Goal: Task Accomplishment & Management: Manage account settings

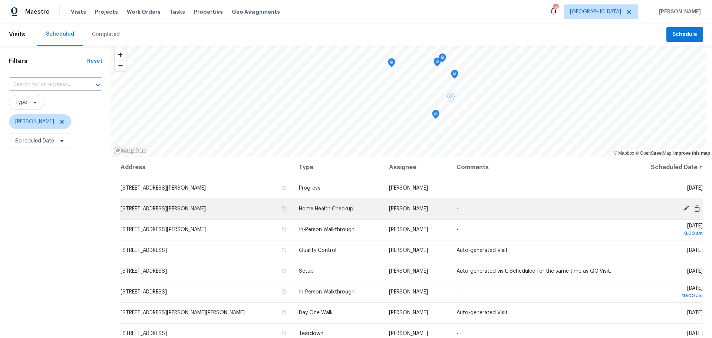
click at [683, 208] on icon at bounding box center [686, 209] width 6 height 6
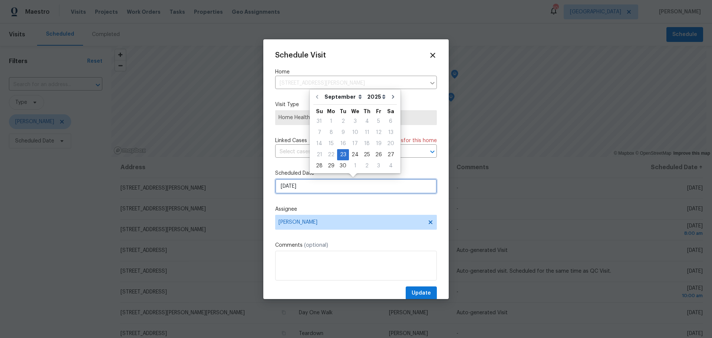
click at [315, 181] on input "[DATE]" at bounding box center [356, 186] width 162 height 15
click at [349, 156] on div "24" at bounding box center [355, 155] width 12 height 10
type input "[DATE]"
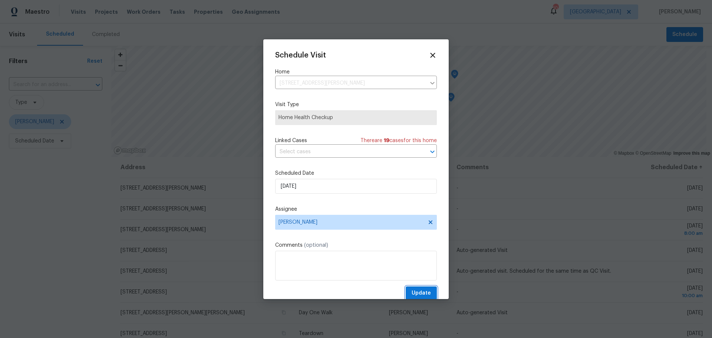
click at [414, 297] on span "Update" at bounding box center [421, 293] width 19 height 9
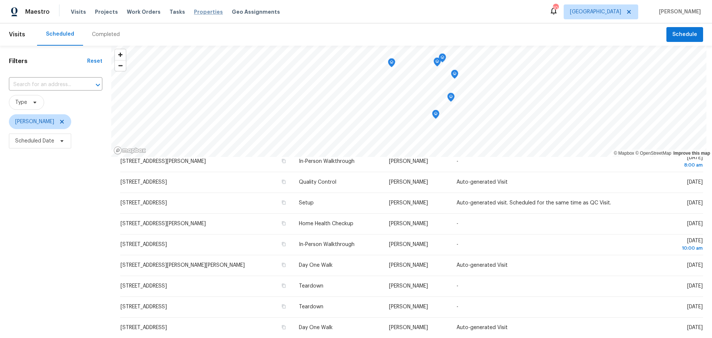
click at [203, 9] on span "Properties" at bounding box center [208, 11] width 29 height 7
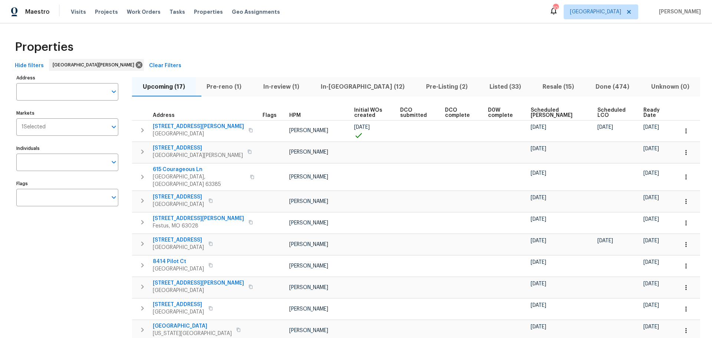
click at [536, 88] on span "Resale (15)" at bounding box center [558, 87] width 44 height 10
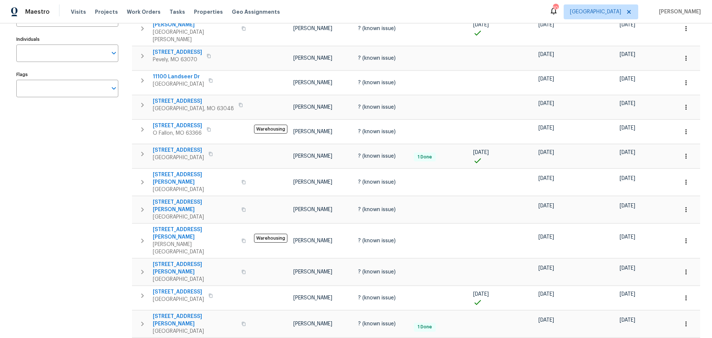
scroll to position [37, 0]
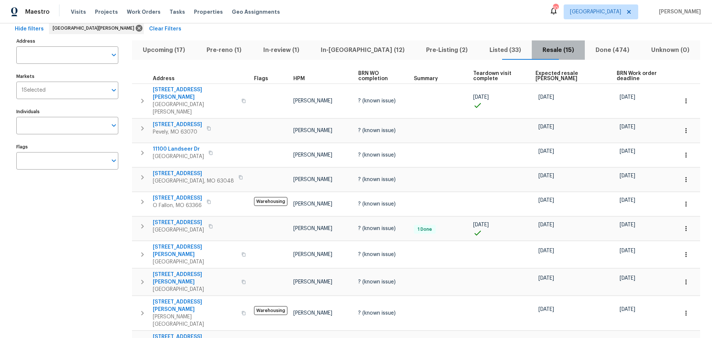
click at [557, 55] on span "Resale (15)" at bounding box center [558, 50] width 44 height 10
click at [554, 71] on span "Expected resale COE" at bounding box center [570, 76] width 69 height 10
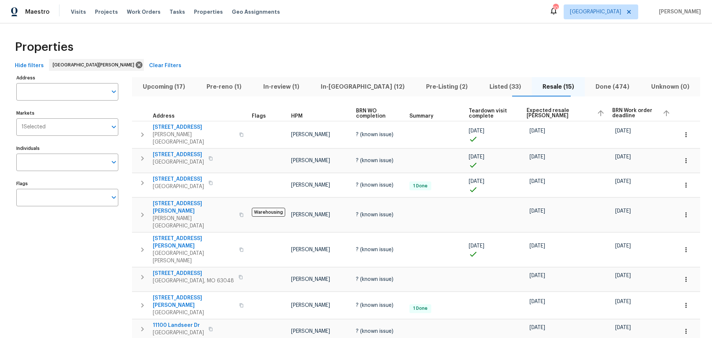
drag, startPoint x: 555, startPoint y: 112, endPoint x: 565, endPoint y: 103, distance: 13.7
click at [555, 111] on span "Expected resale COE" at bounding box center [559, 113] width 64 height 10
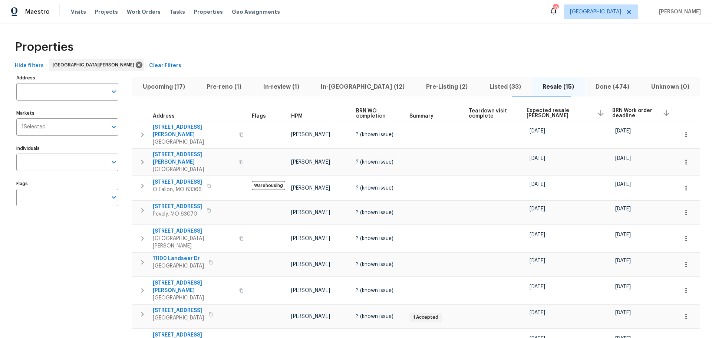
click at [548, 112] on span "Expected resale COE" at bounding box center [559, 113] width 64 height 10
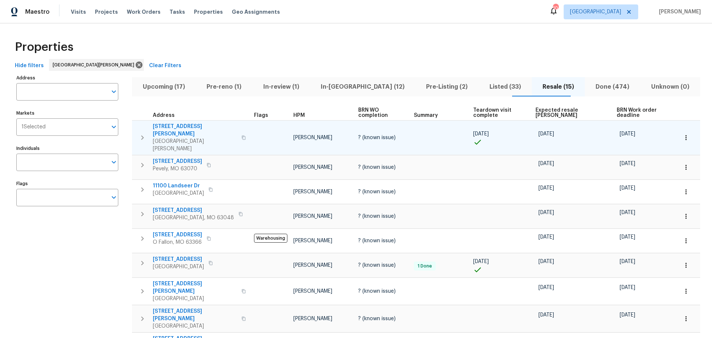
scroll to position [37, 0]
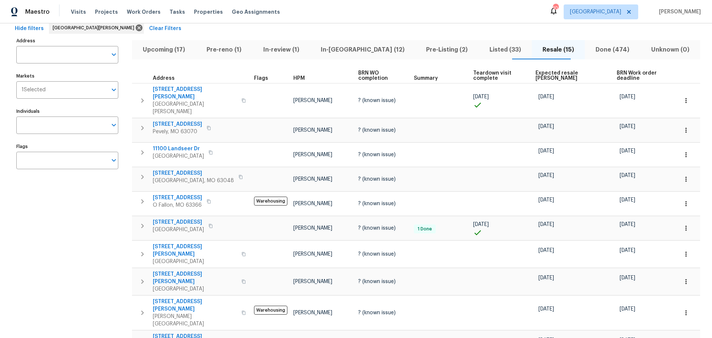
click at [556, 76] on span "Expected resale COE" at bounding box center [570, 75] width 69 height 10
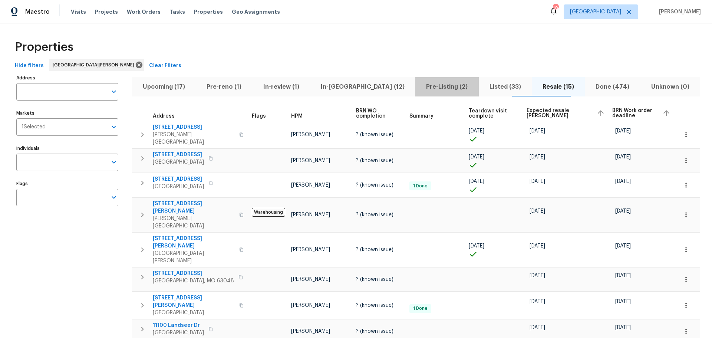
click at [420, 92] on span "Pre-Listing (2)" at bounding box center [447, 87] width 54 height 10
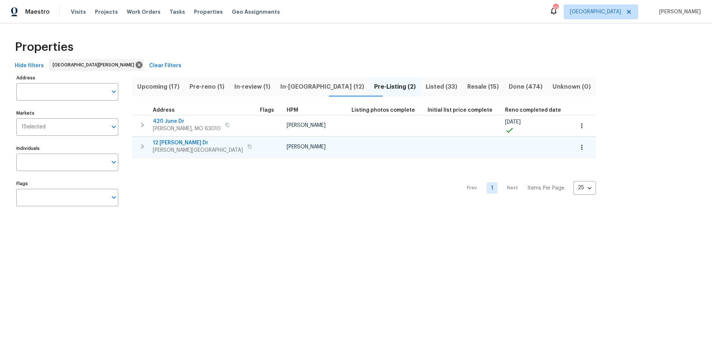
click at [175, 143] on span "12 [PERSON_NAME] Dr" at bounding box center [198, 142] width 90 height 7
click at [574, 143] on button "button" at bounding box center [582, 147] width 16 height 16
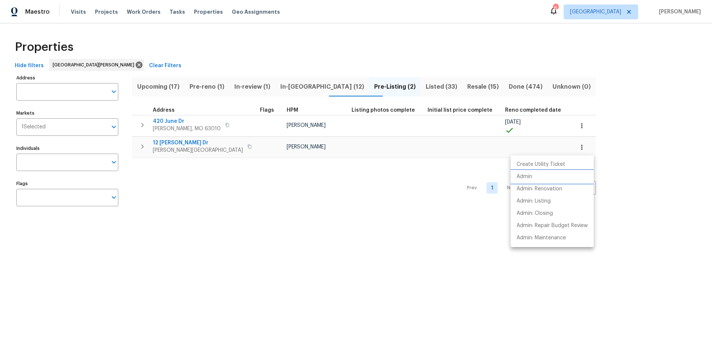
click at [543, 175] on li "Admin" at bounding box center [552, 177] width 83 height 12
click at [297, 85] on div at bounding box center [356, 169] width 712 height 338
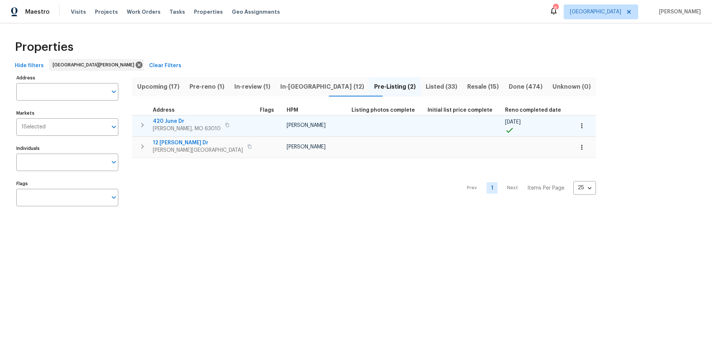
click at [173, 118] on span "420 June Dr" at bounding box center [187, 121] width 68 height 7
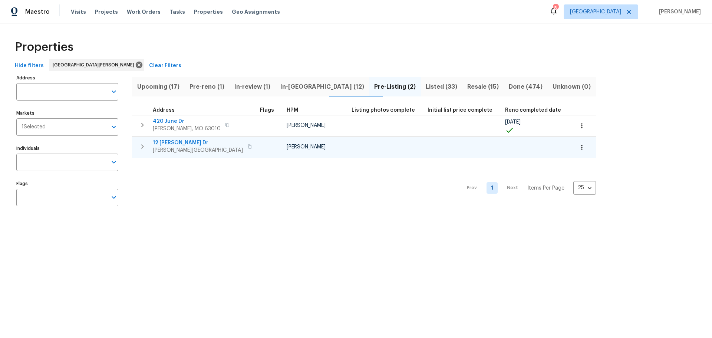
click at [176, 142] on span "12 [PERSON_NAME] Dr" at bounding box center [198, 142] width 90 height 7
click at [304, 82] on span "In-reno (12)" at bounding box center [322, 87] width 85 height 10
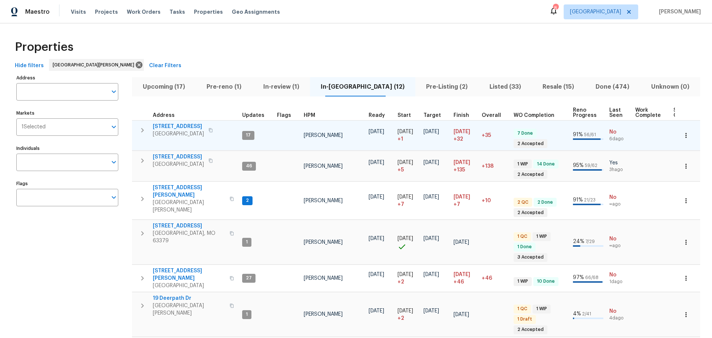
click at [175, 124] on span "2132 Ridgedale Dr" at bounding box center [178, 126] width 51 height 7
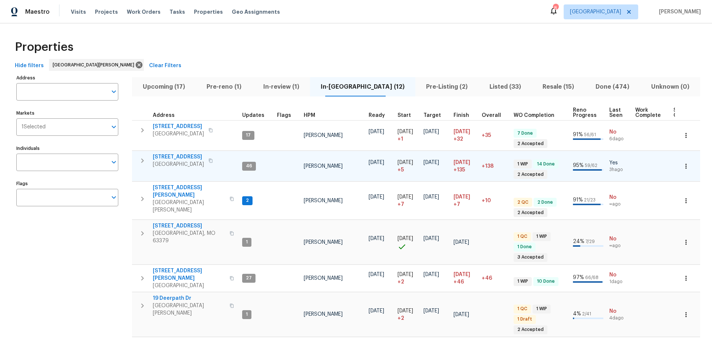
click at [187, 158] on span "120 Birchwood Dr" at bounding box center [178, 156] width 51 height 7
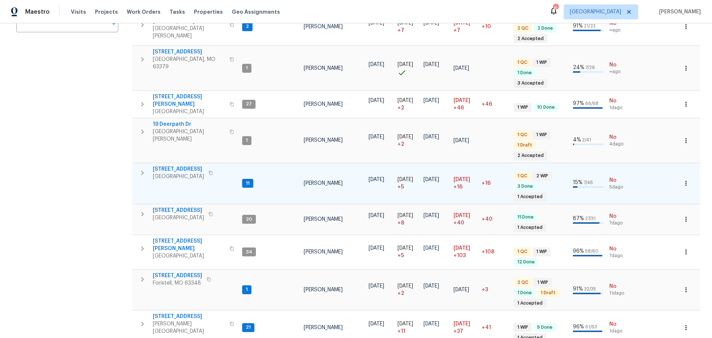
scroll to position [215, 0]
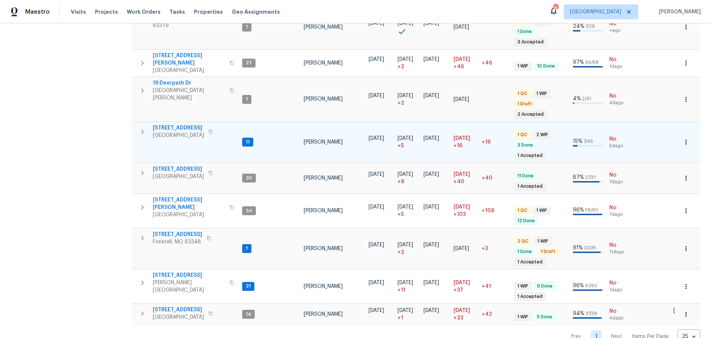
click at [183, 124] on span "5655 Chalet Hill Dr" at bounding box center [178, 127] width 51 height 7
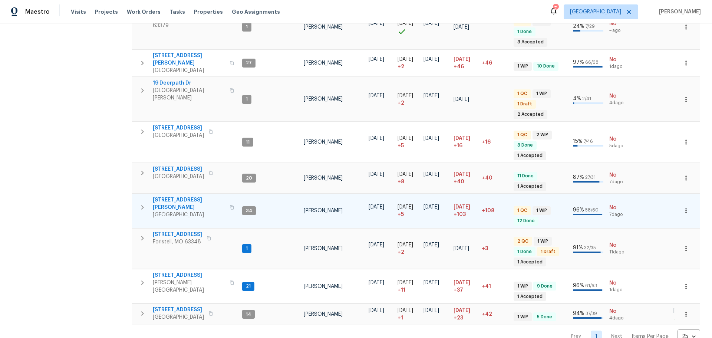
click at [177, 196] on span "4642 Theiss Rd" at bounding box center [189, 203] width 72 height 15
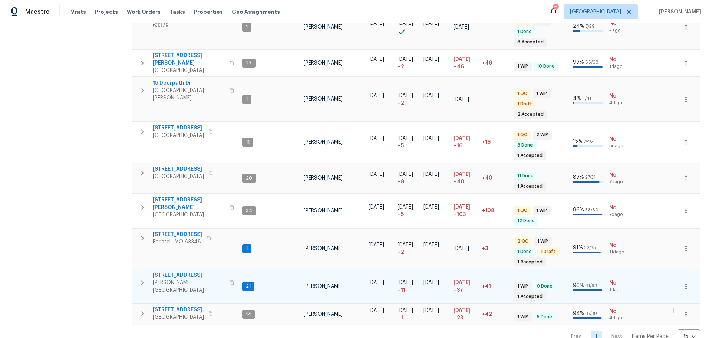
click at [168, 272] on span "611 S 3rd St" at bounding box center [189, 275] width 72 height 7
click at [686, 284] on icon "button" at bounding box center [686, 286] width 1 height 5
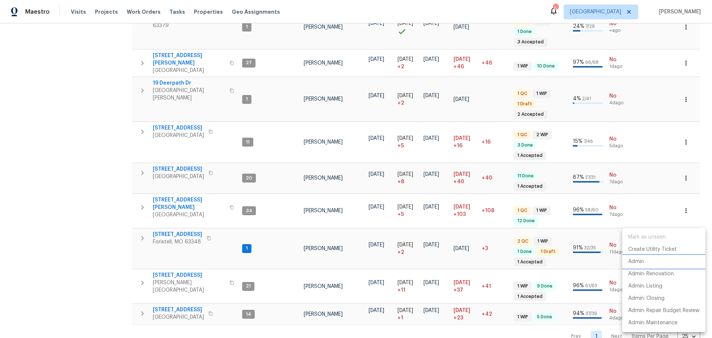
click at [659, 262] on li "Admin" at bounding box center [664, 262] width 83 height 12
click at [74, 10] on div at bounding box center [356, 169] width 712 height 338
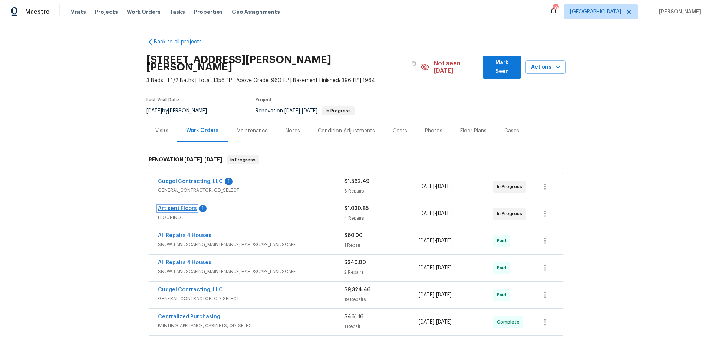
click at [178, 206] on link "Artisent Floors" at bounding box center [177, 208] width 39 height 5
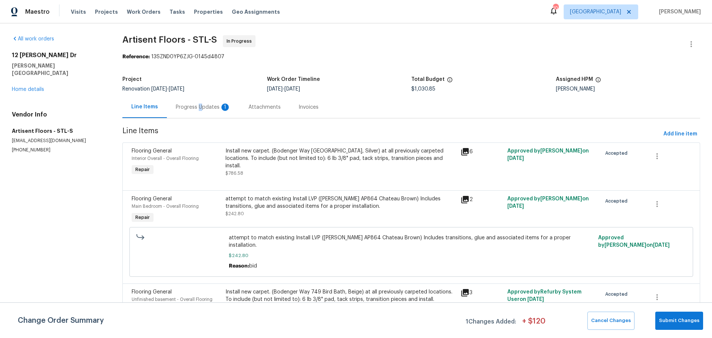
click at [198, 106] on div "Progress Updates 1" at bounding box center [203, 107] width 55 height 7
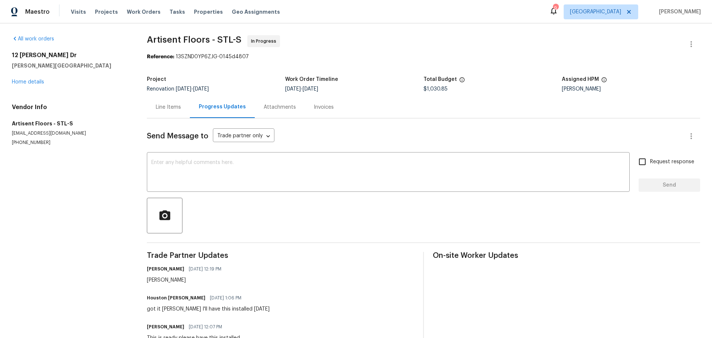
click at [171, 108] on div "Line Items" at bounding box center [168, 107] width 25 height 7
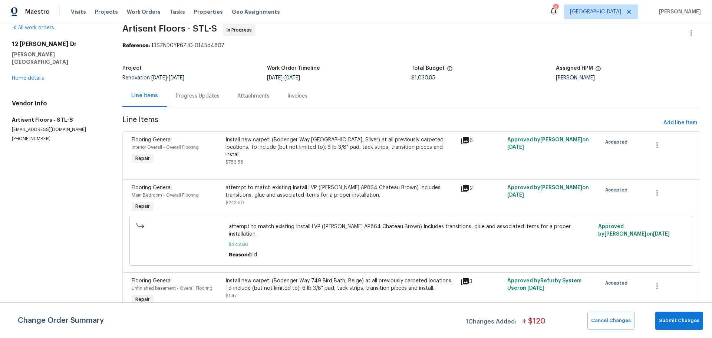
scroll to position [13, 0]
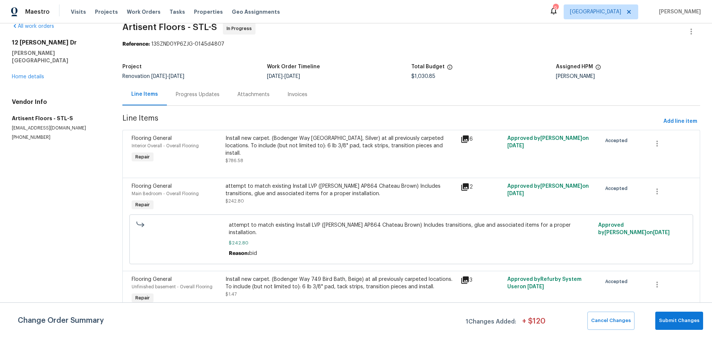
click at [188, 95] on div "Progress Updates" at bounding box center [198, 94] width 44 height 7
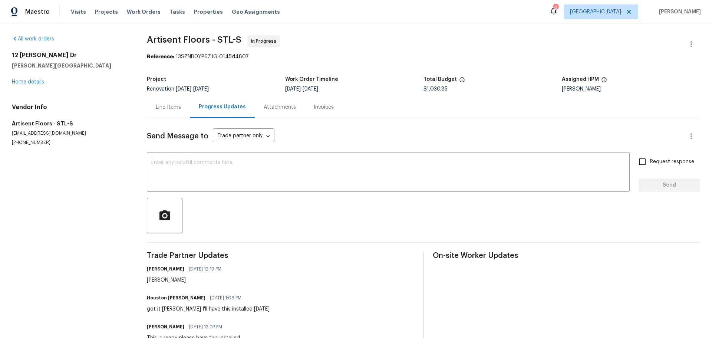
click at [172, 108] on div "Line Items" at bounding box center [168, 107] width 25 height 7
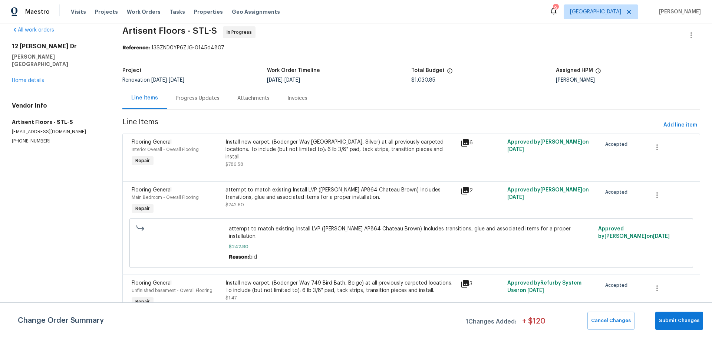
scroll to position [13, 0]
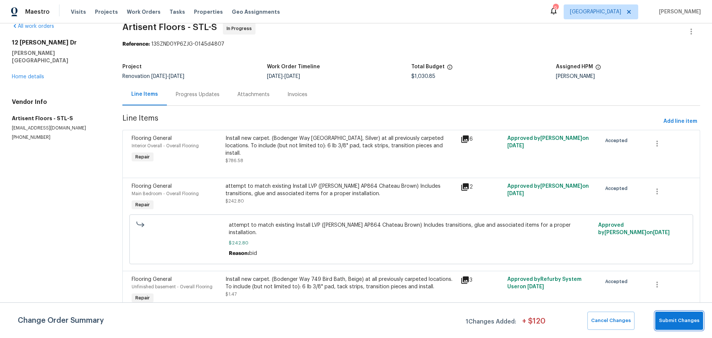
click at [663, 320] on span "Submit Changes" at bounding box center [679, 320] width 40 height 9
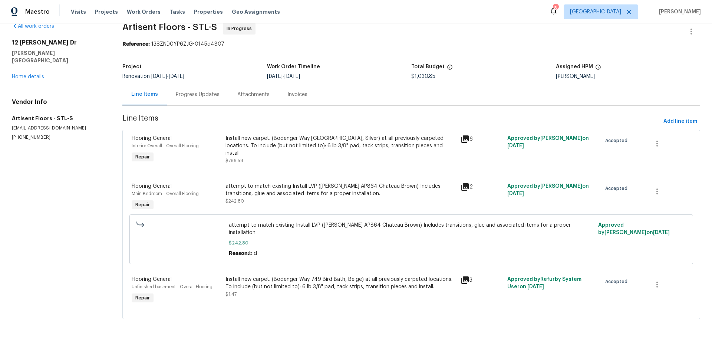
click at [273, 290] on div "Install new carpet. (Bodenger Way 749 Bird Bath, Beige) at all previously carpe…" at bounding box center [341, 287] width 230 height 22
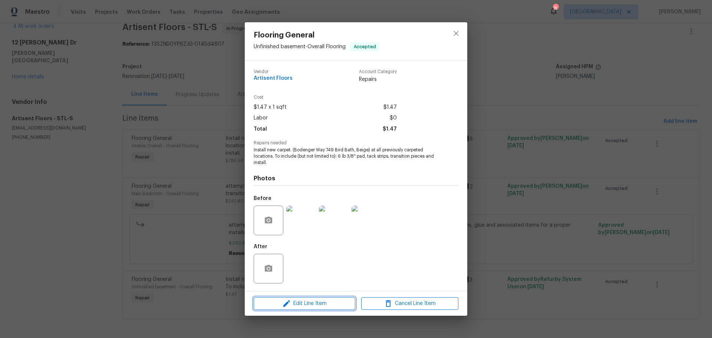
click at [293, 300] on span "Edit Line Item" at bounding box center [304, 303] width 97 height 9
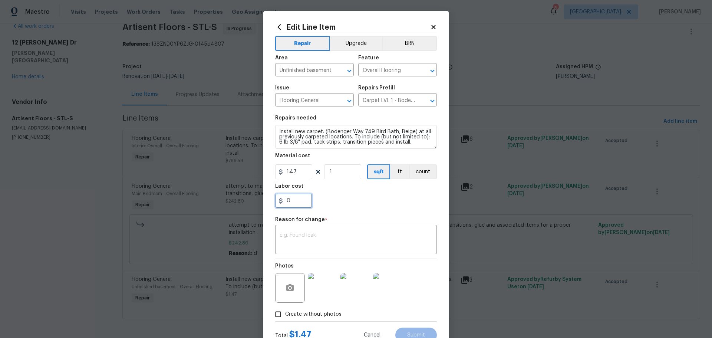
click at [305, 206] on input "0" at bounding box center [293, 200] width 37 height 15
click at [336, 178] on input "1" at bounding box center [342, 171] width 37 height 15
click at [432, 29] on icon at bounding box center [433, 27] width 4 height 4
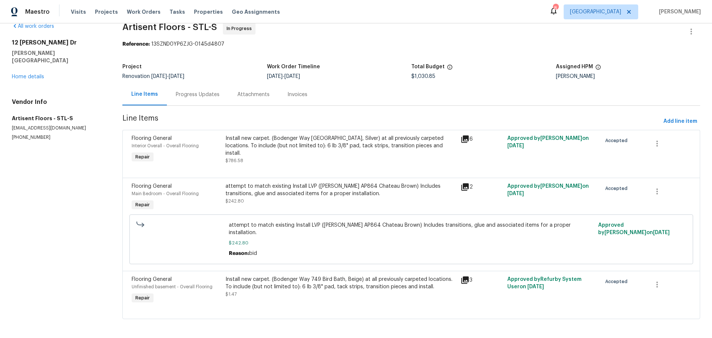
click at [325, 289] on div "Install new carpet. (Bodenger Way 749 Bird Bath, Beige) at all previously carpe…" at bounding box center [341, 287] width 230 height 22
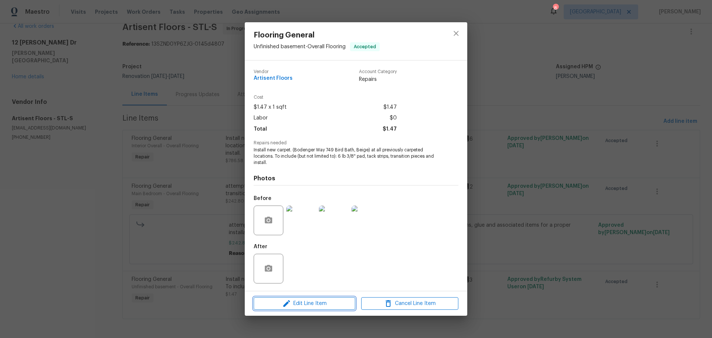
click at [296, 300] on span "Edit Line Item" at bounding box center [304, 303] width 97 height 9
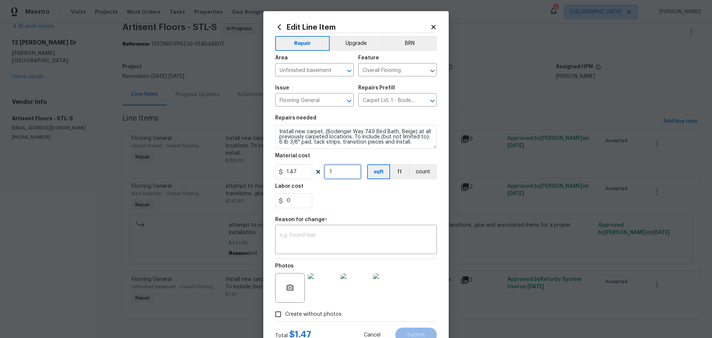
click at [347, 178] on input "1" at bounding box center [342, 171] width 37 height 15
type input "92"
click at [297, 204] on input "0" at bounding box center [293, 200] width 37 height 15
type input "0"
click at [346, 165] on input "92" at bounding box center [342, 171] width 37 height 15
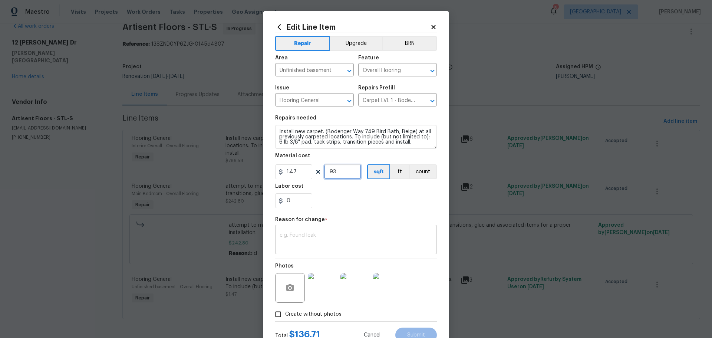
type input "93"
click at [345, 240] on textarea at bounding box center [356, 241] width 153 height 16
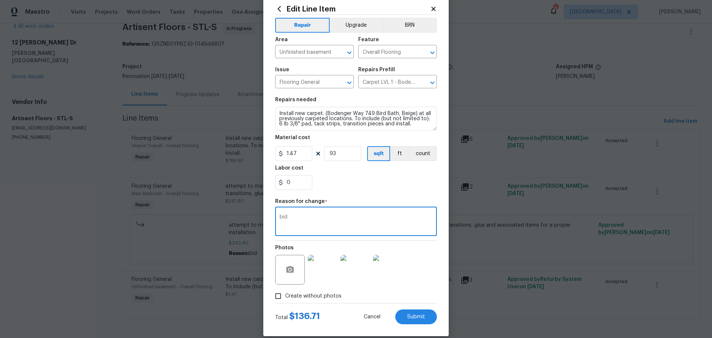
scroll to position [27, 0]
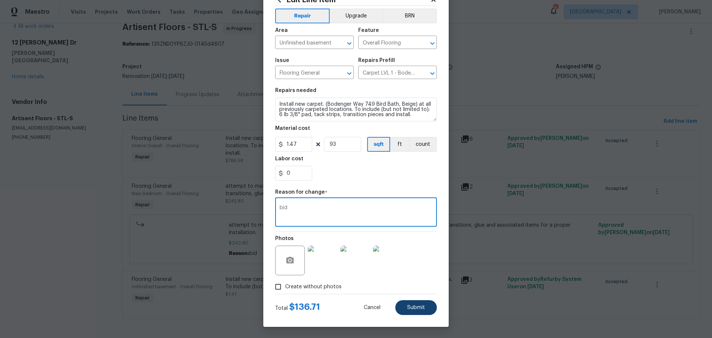
type textarea "bid"
click at [419, 308] on span "Submit" at bounding box center [416, 308] width 18 height 6
type input "1"
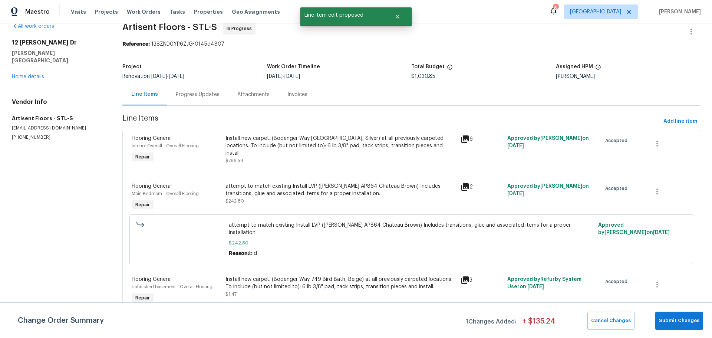
scroll to position [0, 0]
click at [682, 325] on span "Submit Changes" at bounding box center [679, 320] width 40 height 9
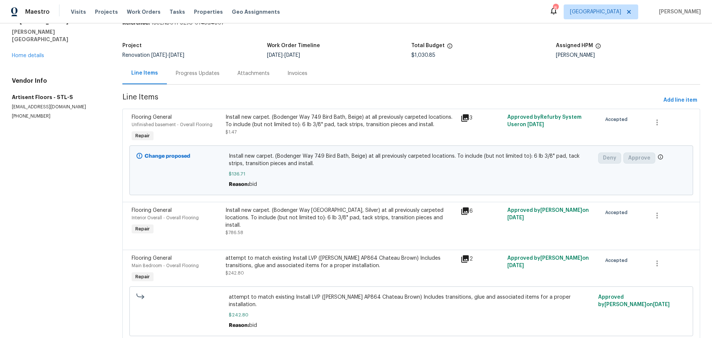
scroll to position [21, 0]
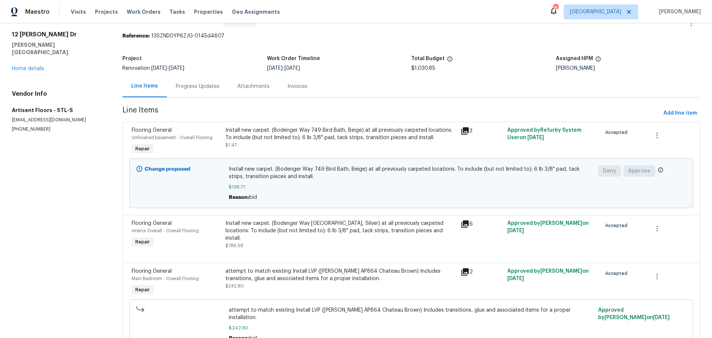
click at [198, 81] on div "Progress Updates" at bounding box center [198, 86] width 62 height 22
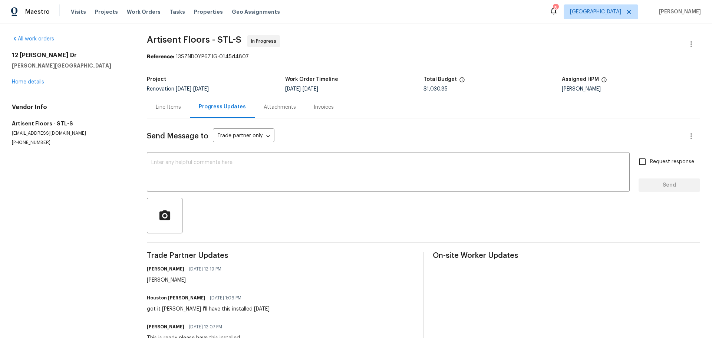
click at [29, 77] on div "12 Wallach Dr Fenton, MO 63026 Home details" at bounding box center [70, 69] width 117 height 34
click at [29, 82] on link "Home details" at bounding box center [28, 81] width 32 height 5
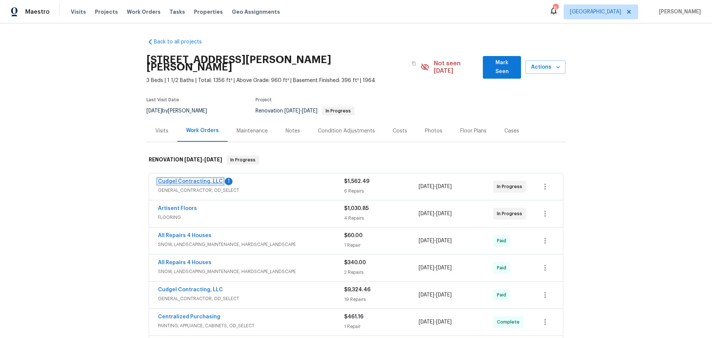
click at [199, 179] on link "Cudgel Contracting, LLC" at bounding box center [190, 181] width 65 height 5
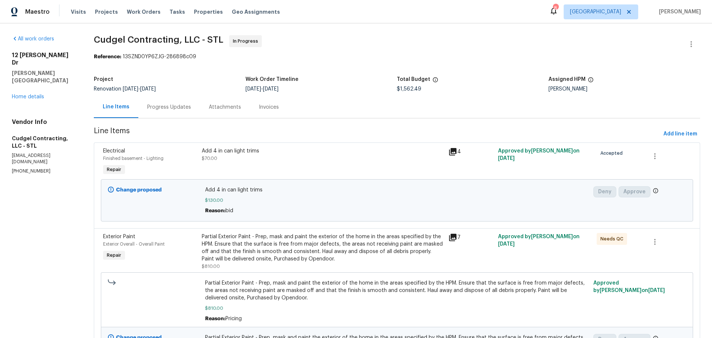
click at [183, 109] on div "Progress Updates" at bounding box center [169, 107] width 44 height 7
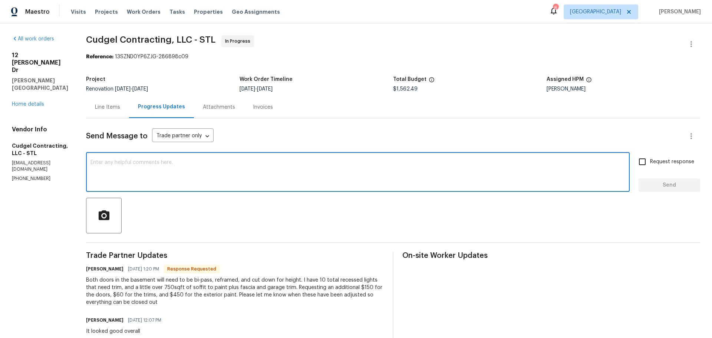
click at [122, 182] on textarea at bounding box center [358, 173] width 535 height 26
type textarea "updated"
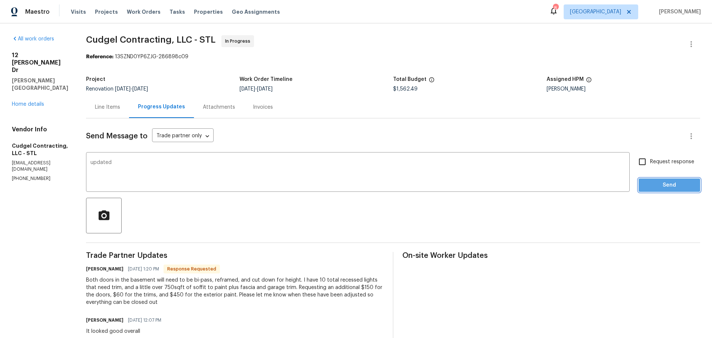
click at [673, 187] on button "Send" at bounding box center [670, 185] width 62 height 14
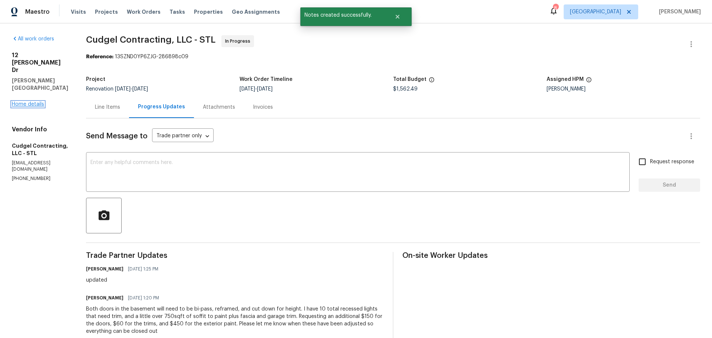
click at [32, 102] on link "Home details" at bounding box center [28, 104] width 32 height 5
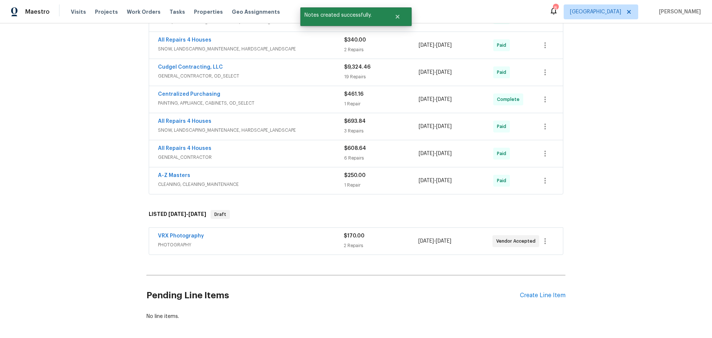
scroll to position [253, 0]
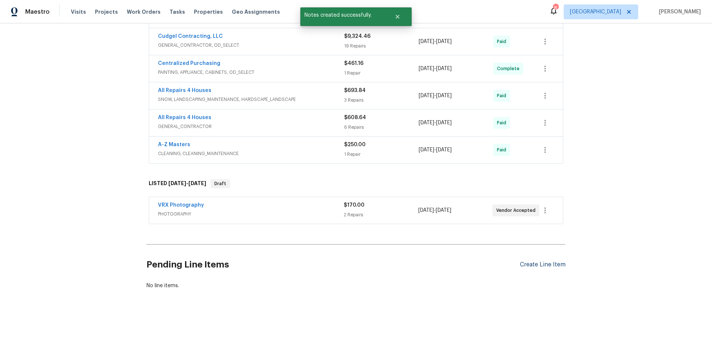
click at [532, 261] on div "Create Line Item" at bounding box center [543, 264] width 46 height 7
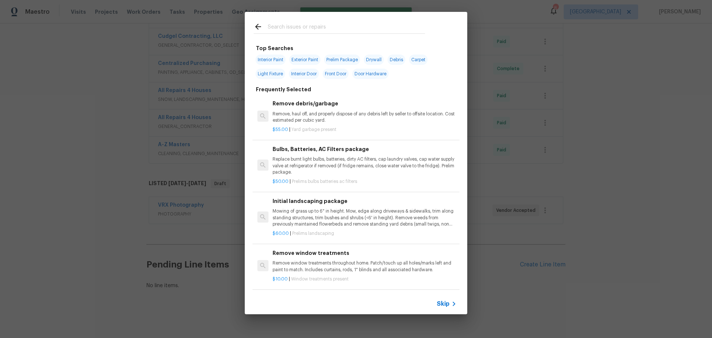
click at [292, 25] on input "text" at bounding box center [346, 27] width 157 height 11
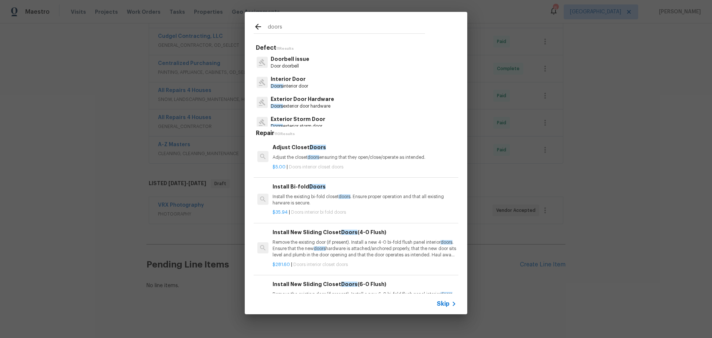
type input "doors"
click at [295, 81] on p "Interior Door" at bounding box center [289, 79] width 37 height 8
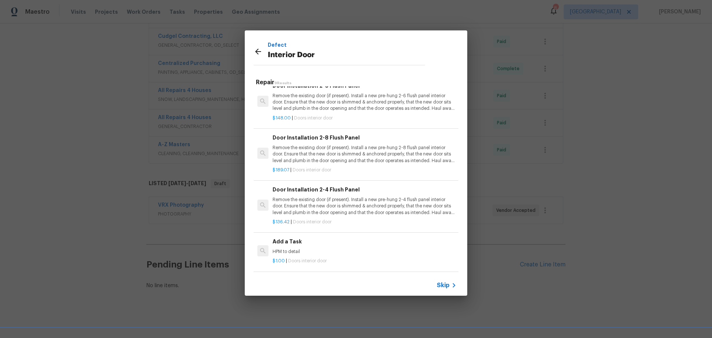
scroll to position [270, 0]
click at [317, 241] on div "Add a Task HPM to detail" at bounding box center [365, 246] width 184 height 18
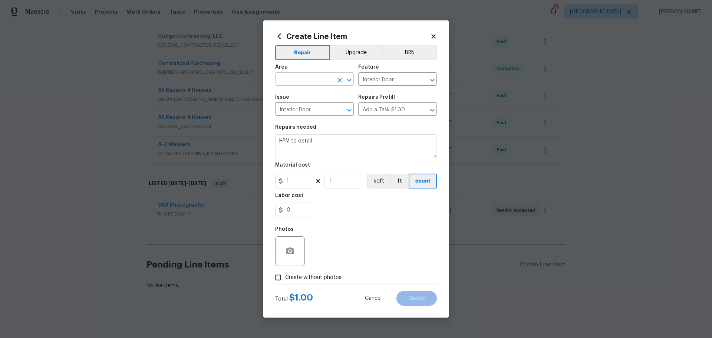
click at [348, 82] on icon "Open" at bounding box center [349, 80] width 9 height 9
click at [309, 97] on li "Finished basement" at bounding box center [314, 96] width 79 height 12
type input "Finished basement"
drag, startPoint x: 251, startPoint y: 156, endPoint x: 228, endPoint y: 164, distance: 24.3
click at [228, 164] on div "Create Line Item Repair Upgrade BRN Area Finished basement ​ Feature Interior D…" at bounding box center [356, 169] width 712 height 338
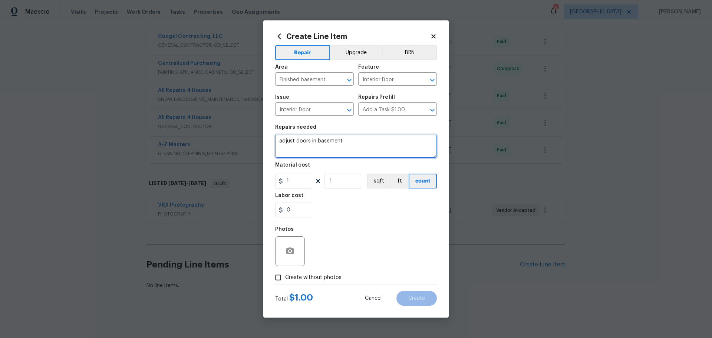
type textarea "adjust doors in basement"
click at [339, 180] on input "1" at bounding box center [342, 181] width 37 height 15
type input "100"
drag, startPoint x: 345, startPoint y: 209, endPoint x: 315, endPoint y: 227, distance: 34.3
click at [343, 203] on div "0" at bounding box center [356, 210] width 162 height 15
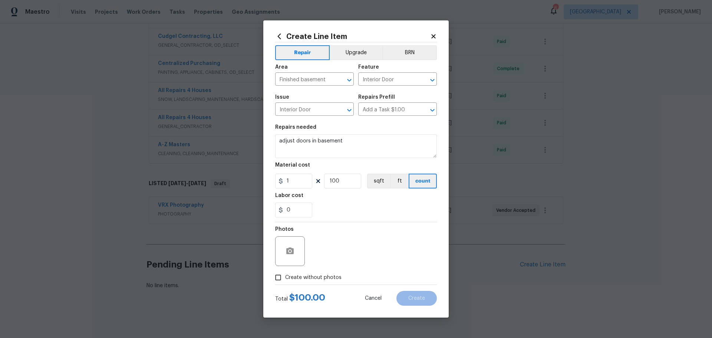
click at [290, 280] on span "Create without photos" at bounding box center [313, 278] width 56 height 8
click at [285, 280] on input "Create without photos" at bounding box center [278, 277] width 14 height 14
checkbox input "true"
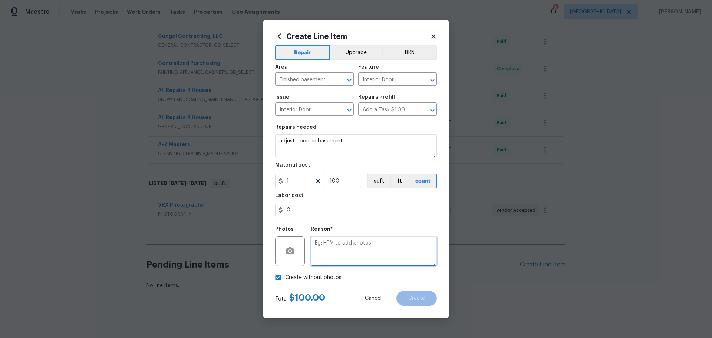
click at [334, 254] on textarea at bounding box center [374, 251] width 126 height 30
type textarea "1"
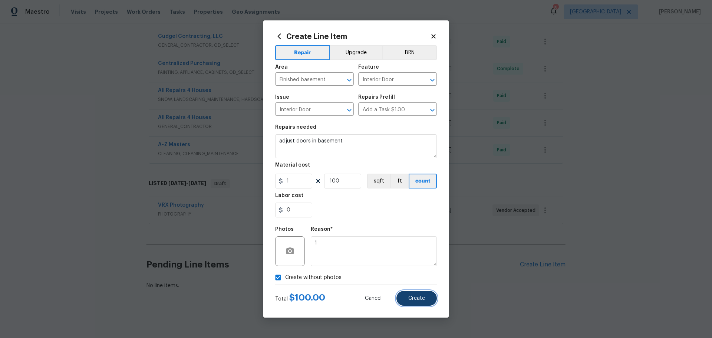
click at [415, 297] on span "Create" at bounding box center [416, 299] width 17 height 6
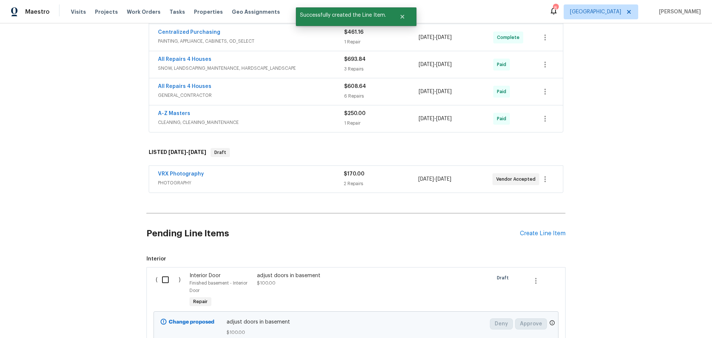
scroll to position [328, 0]
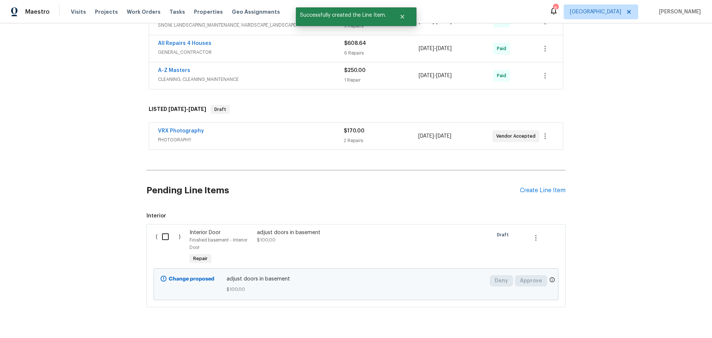
drag, startPoint x: 162, startPoint y: 227, endPoint x: 183, endPoint y: 230, distance: 21.4
click at [161, 229] on input "checkbox" at bounding box center [168, 237] width 21 height 16
checkbox input "true"
click at [654, 315] on span "Create Work Order" at bounding box center [669, 319] width 49 height 9
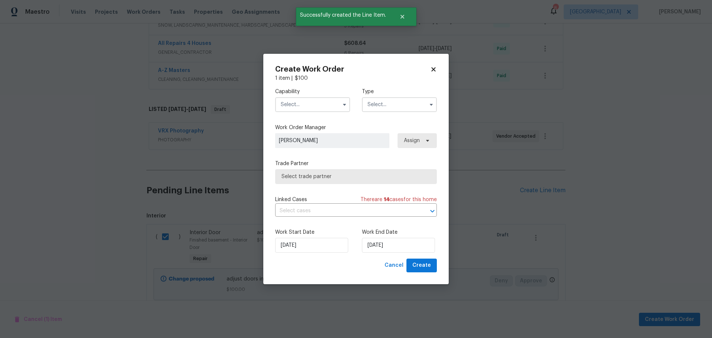
click at [334, 108] on input "text" at bounding box center [312, 104] width 75 height 15
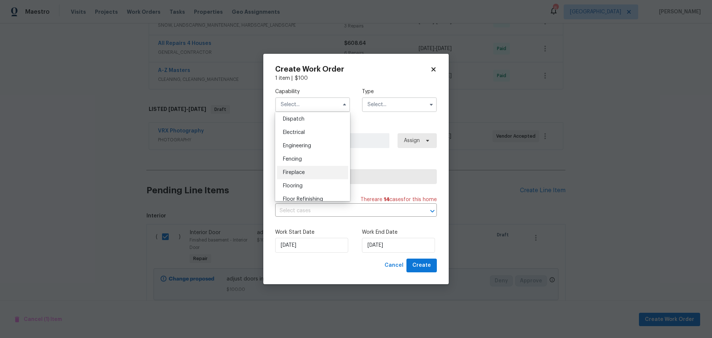
scroll to position [334, 0]
click at [319, 144] on span "General Contractor" at bounding box center [307, 141] width 48 height 5
type input "General Contractor"
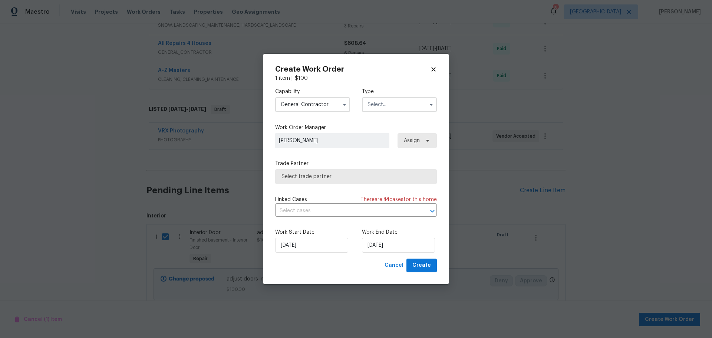
click at [385, 106] on input "text" at bounding box center [399, 104] width 75 height 15
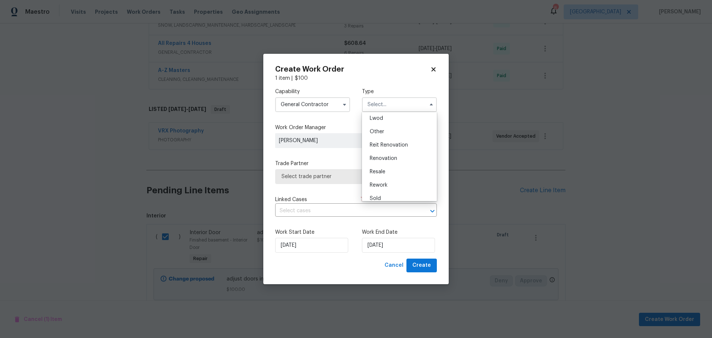
scroll to position [88, 0]
click at [394, 156] on div "Renovation" at bounding box center [399, 152] width 71 height 13
type input "Renovation"
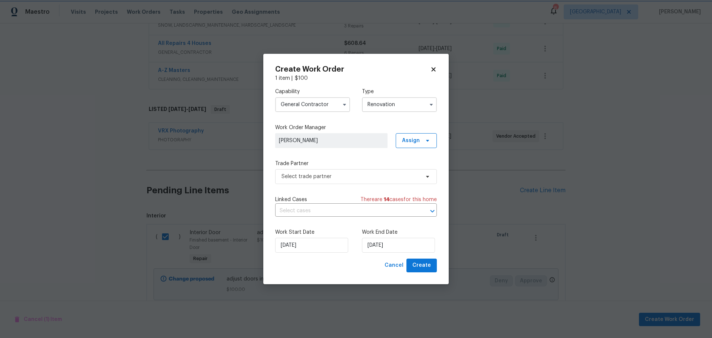
scroll to position [0, 0]
click at [366, 179] on span "Select trade partner" at bounding box center [351, 176] width 138 height 7
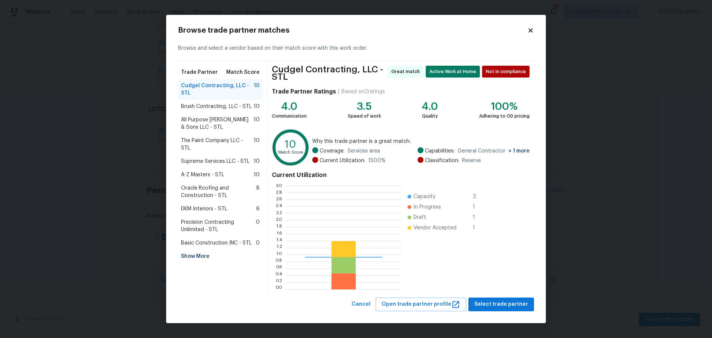
scroll to position [98, 110]
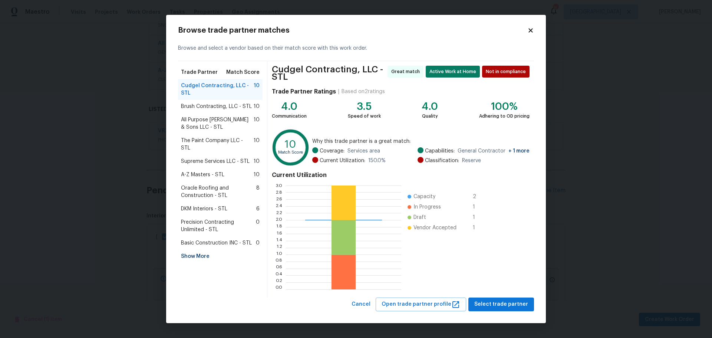
click at [205, 250] on div "Show More" at bounding box center [220, 256] width 85 height 13
click at [208, 263] on div "All Repairs 4 Houses - STL 0" at bounding box center [220, 269] width 85 height 13
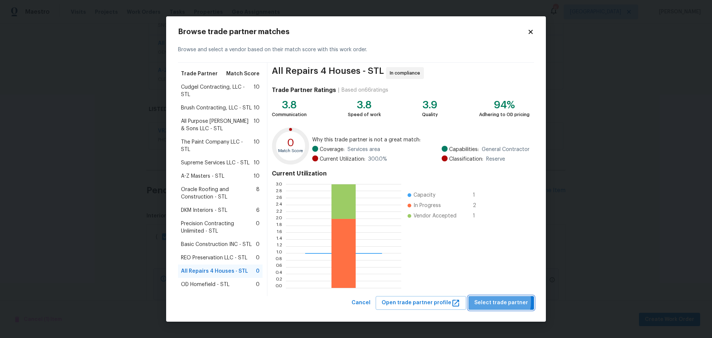
click at [492, 301] on span "Select trade partner" at bounding box center [501, 302] width 54 height 9
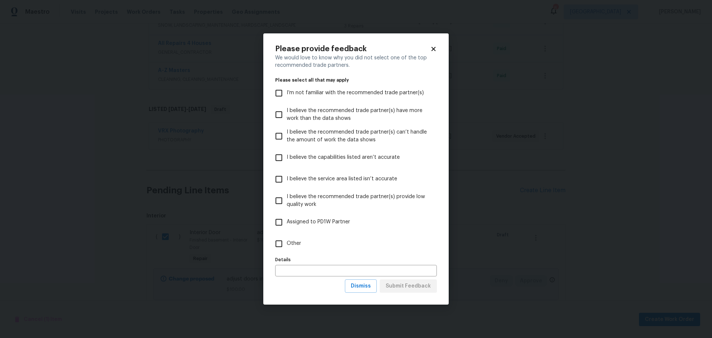
click at [333, 183] on span "I believe the service area listed isn’t accurate" at bounding box center [342, 179] width 111 height 8
click at [287, 183] on input "I believe the service area listed isn’t accurate" at bounding box center [279, 179] width 16 height 16
checkbox input "true"
click at [415, 296] on div "Please provide feedback We would love to know why you did not select one of the…" at bounding box center [355, 169] width 185 height 272
click at [410, 282] on span "Submit Feedback" at bounding box center [408, 286] width 45 height 9
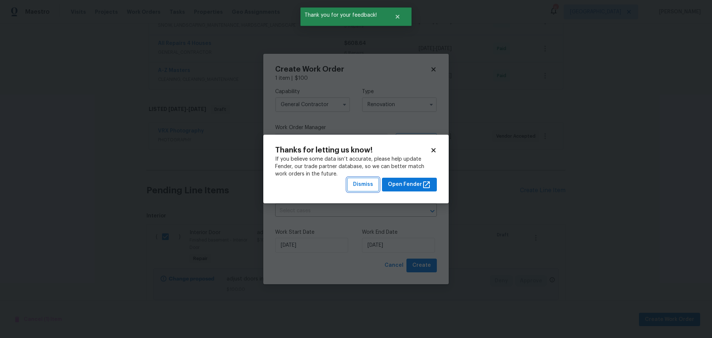
click at [373, 184] on span "Dismiss" at bounding box center [363, 184] width 20 height 9
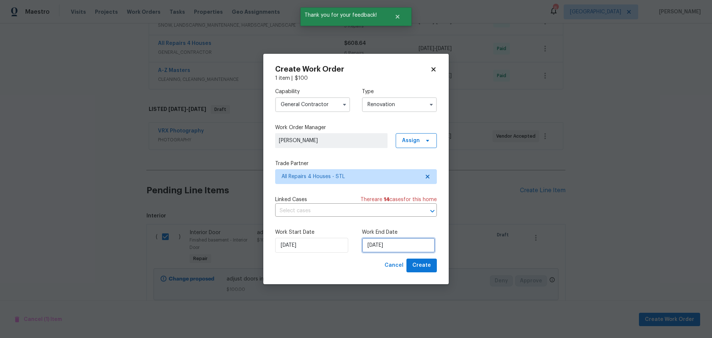
click at [405, 249] on input "[DATE]" at bounding box center [398, 245] width 73 height 15
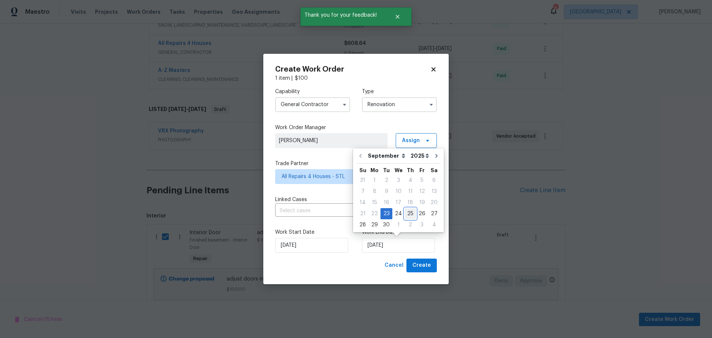
click at [405, 216] on div "25" at bounding box center [411, 213] width 12 height 10
type input "9/25/2025"
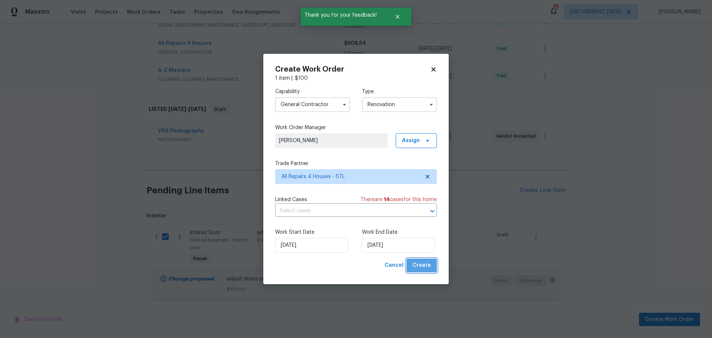
click at [429, 260] on button "Create" at bounding box center [422, 266] width 30 height 14
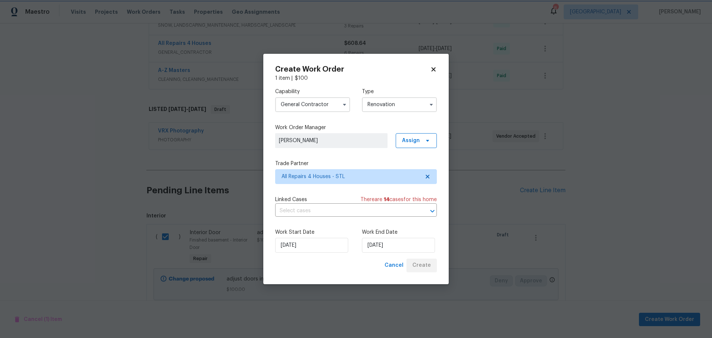
scroll to position [280, 0]
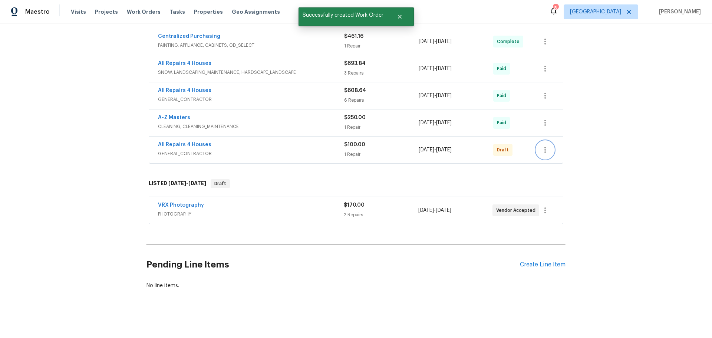
click at [551, 144] on button "button" at bounding box center [545, 150] width 18 height 18
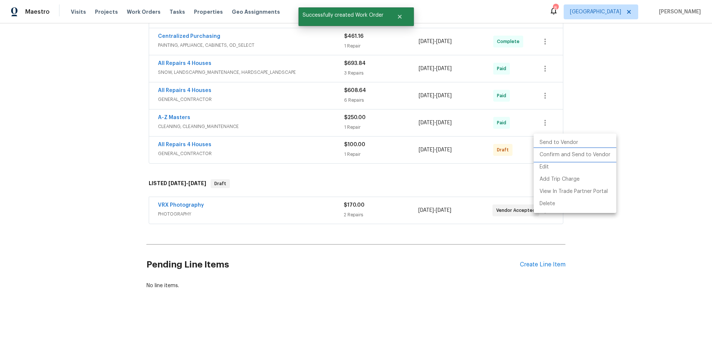
click at [553, 157] on li "Confirm and Send to Vendor" at bounding box center [575, 155] width 83 height 12
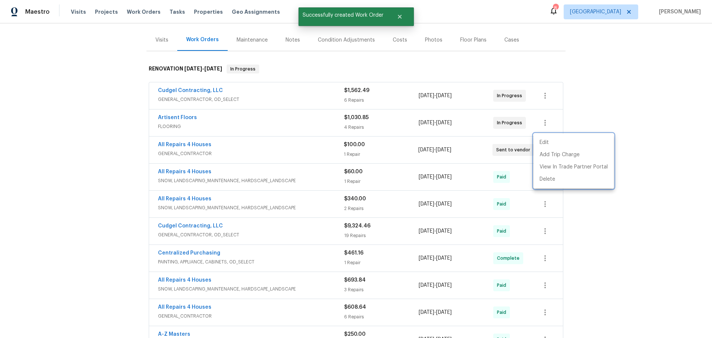
click at [654, 153] on div at bounding box center [356, 169] width 712 height 338
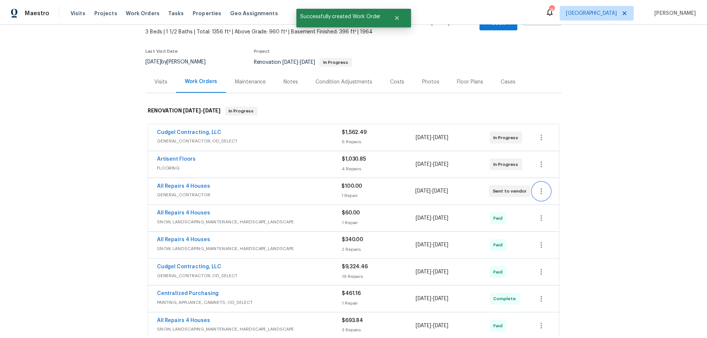
scroll to position [0, 0]
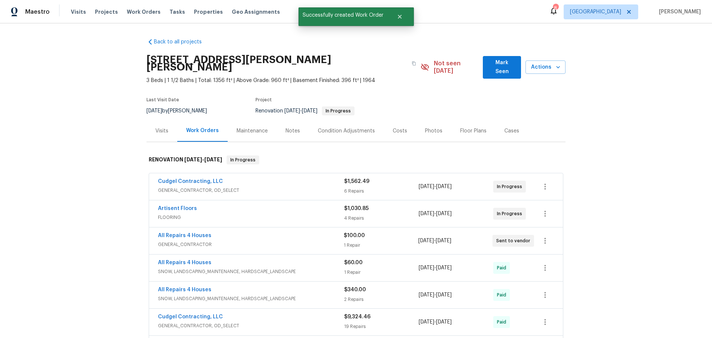
click at [496, 62] on span "Mark Seen" at bounding box center [502, 67] width 26 height 18
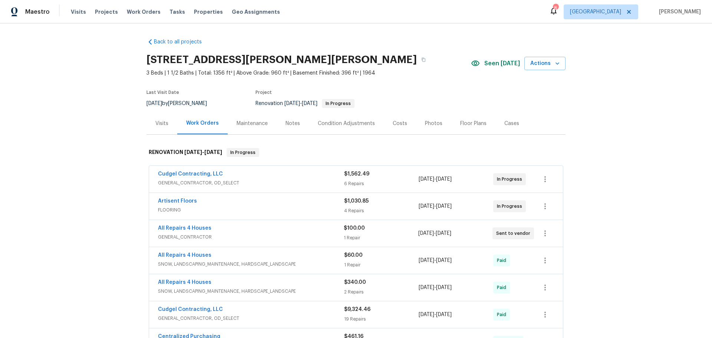
click at [290, 122] on div "Notes" at bounding box center [293, 123] width 14 height 7
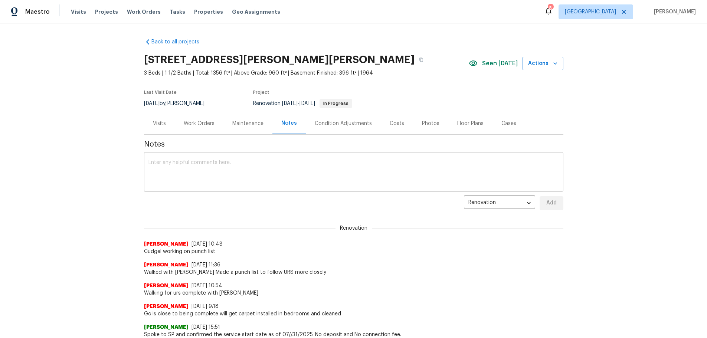
drag, startPoint x: 276, startPoint y: 160, endPoint x: 282, endPoint y: 160, distance: 5.9
click at [276, 160] on textarea at bounding box center [353, 173] width 410 height 26
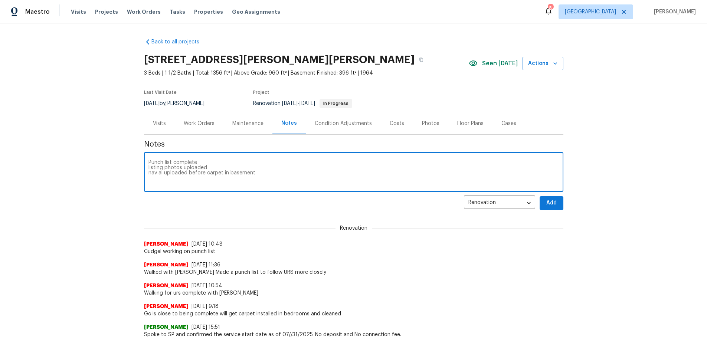
type textarea "Punch list complete listing photos uploaded nav ai uploaded before carpet in ba…"
click at [541, 201] on button "Add" at bounding box center [551, 203] width 24 height 14
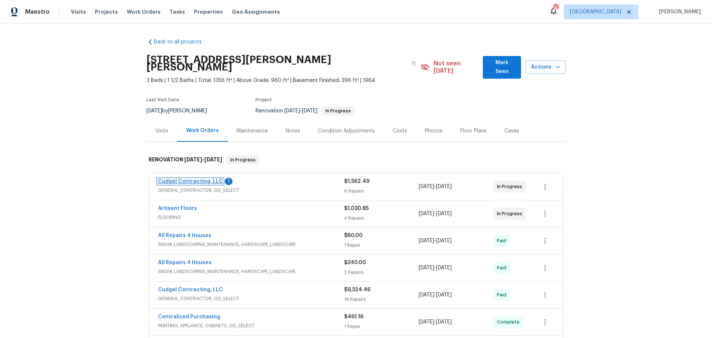
click at [188, 179] on link "Cudgel Contracting, LLC" at bounding box center [190, 181] width 65 height 5
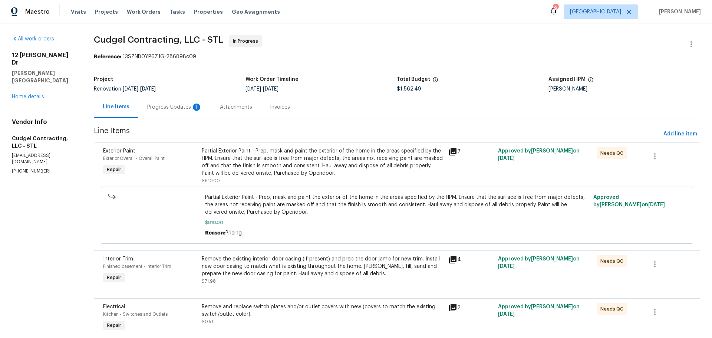
click at [184, 105] on div "Progress Updates 1" at bounding box center [174, 107] width 55 height 7
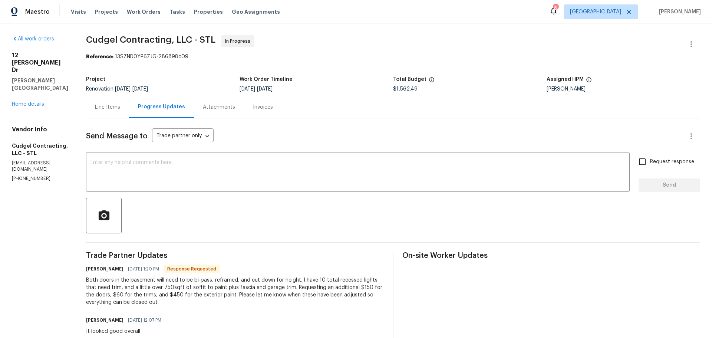
click at [109, 113] on div "Line Items" at bounding box center [107, 107] width 43 height 22
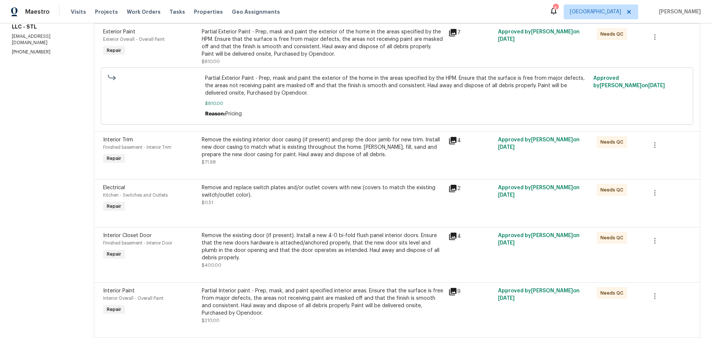
scroll to position [8, 0]
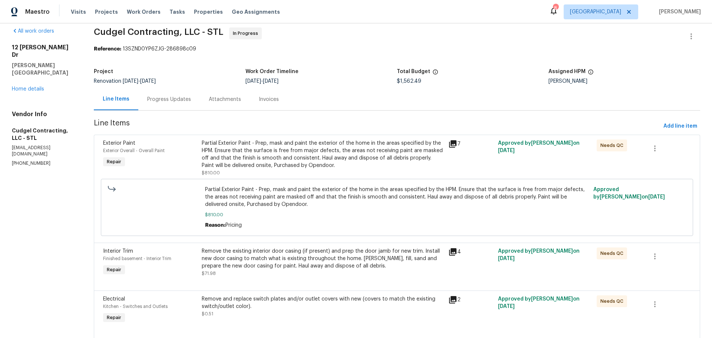
drag, startPoint x: 168, startPoint y: 102, endPoint x: 175, endPoint y: 103, distance: 7.8
click at [168, 102] on div "Progress Updates" at bounding box center [169, 99] width 44 height 7
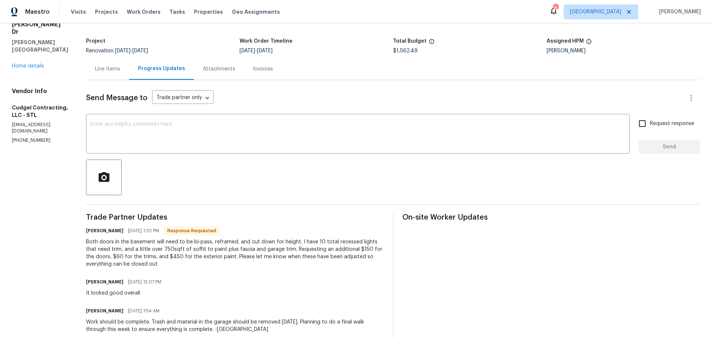
scroll to position [74, 0]
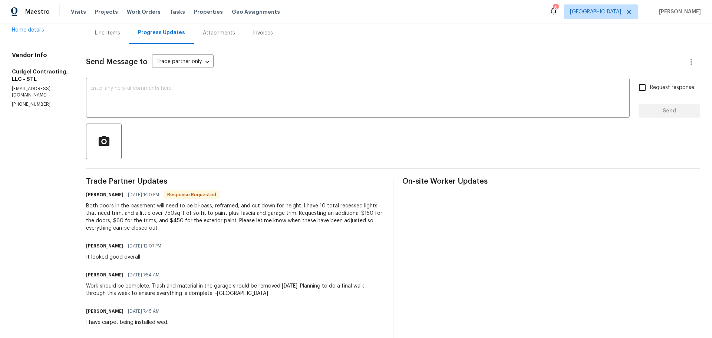
click at [120, 35] on div "Line Items" at bounding box center [107, 32] width 25 height 7
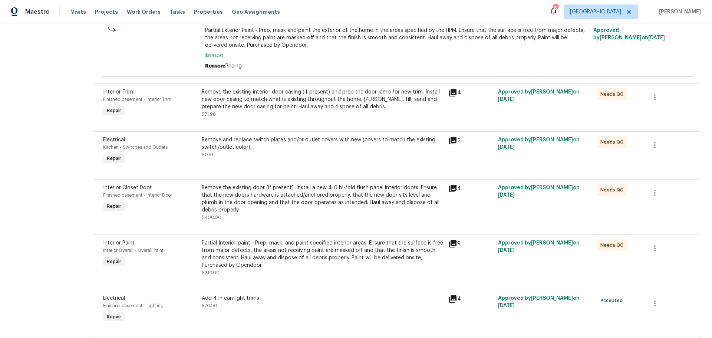
scroll to position [193, 0]
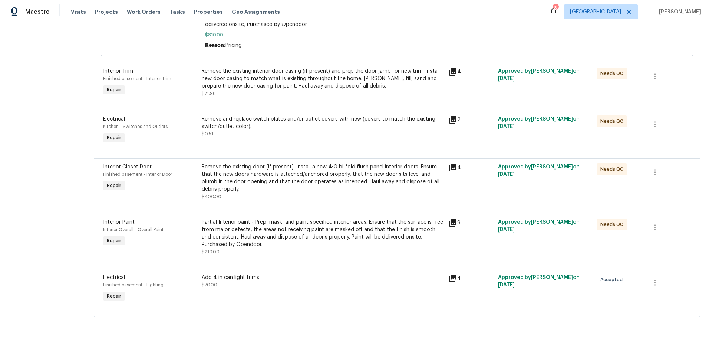
click at [263, 282] on div "Add 4 in can light trims $70.00" at bounding box center [323, 281] width 243 height 15
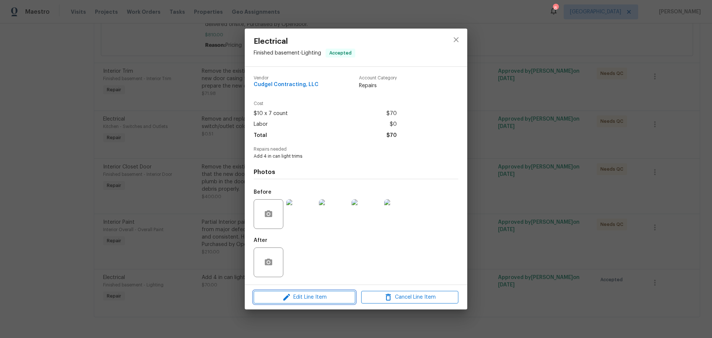
click at [298, 296] on span "Edit Line Item" at bounding box center [304, 297] width 97 height 9
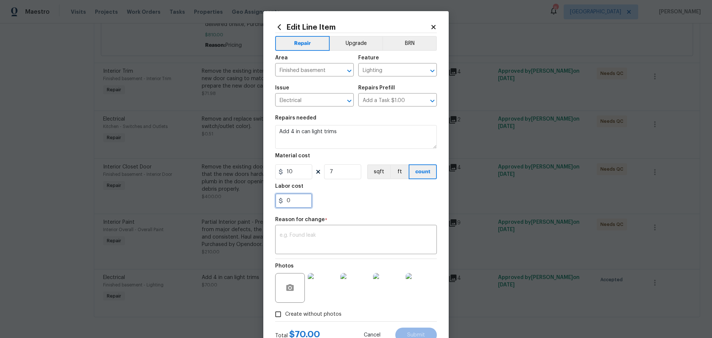
drag, startPoint x: 296, startPoint y: 200, endPoint x: 301, endPoint y: 191, distance: 10.3
click at [296, 200] on input "0" at bounding box center [293, 200] width 37 height 15
type input "60"
click at [301, 240] on textarea at bounding box center [356, 241] width 153 height 16
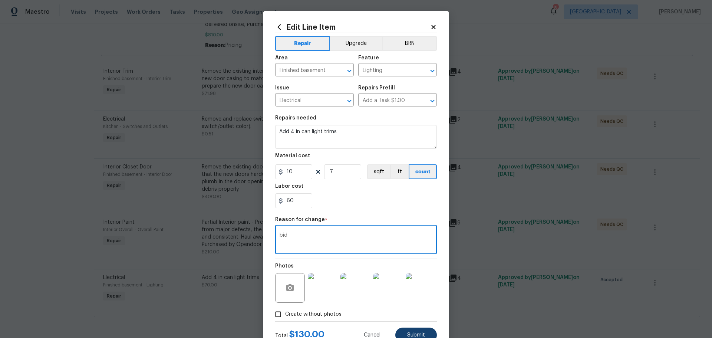
type textarea "bid"
click at [411, 336] on span "Submit" at bounding box center [416, 335] width 18 height 6
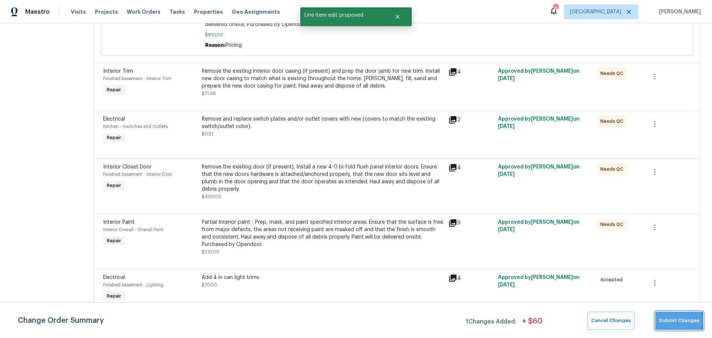
click at [664, 320] on span "Submit Changes" at bounding box center [679, 320] width 40 height 9
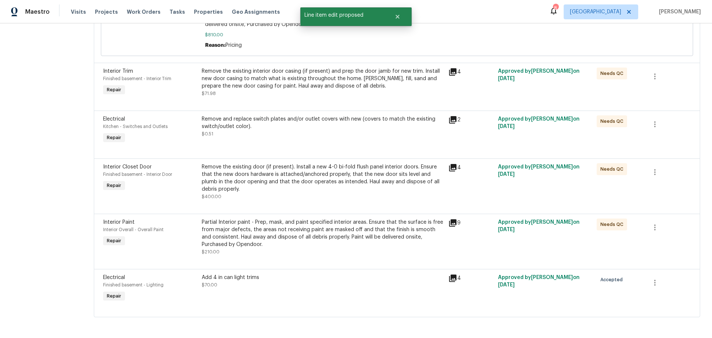
scroll to position [0, 0]
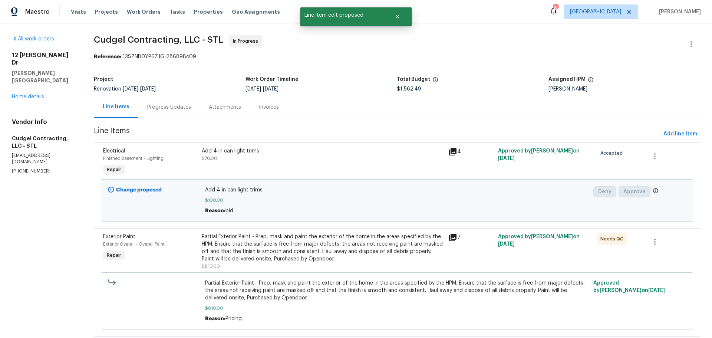
click at [162, 102] on div "Progress Updates" at bounding box center [169, 107] width 62 height 22
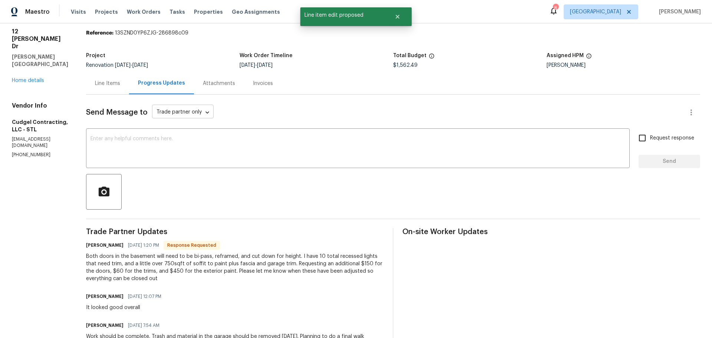
scroll to position [37, 0]
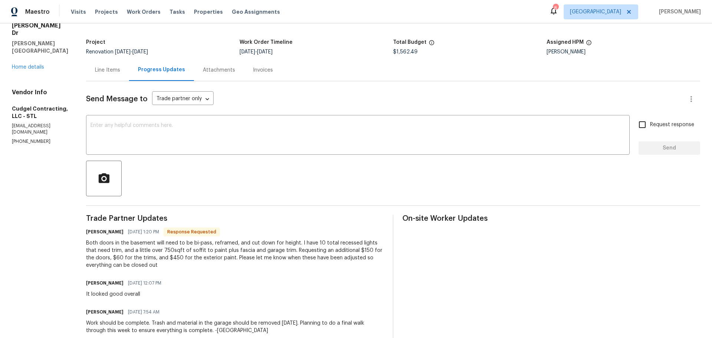
click at [109, 65] on div "Line Items" at bounding box center [107, 70] width 43 height 22
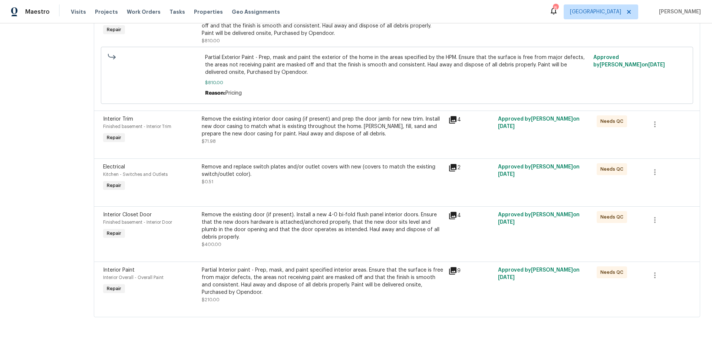
scroll to position [231, 0]
click at [255, 228] on div "Remove the existing door (if present). Install a new 4-0 bi-fold flush panel in…" at bounding box center [323, 226] width 243 height 30
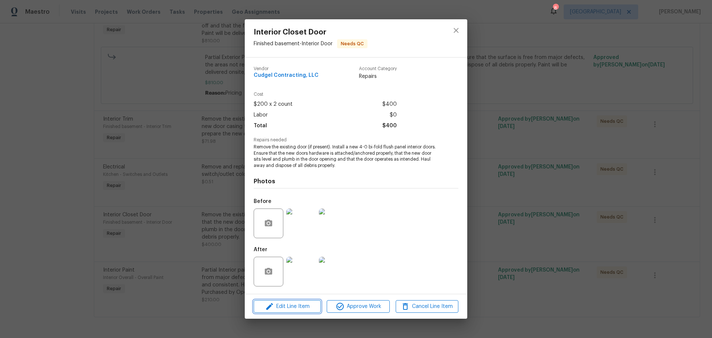
click at [276, 305] on span "Edit Line Item" at bounding box center [287, 306] width 63 height 9
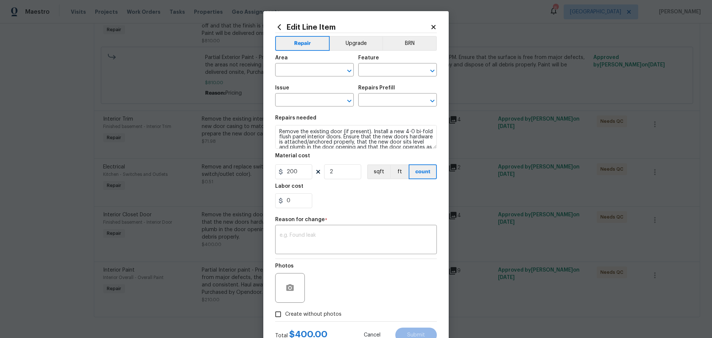
type input "Finished basement"
type input "Interior Door"
type input "Interior Closet Door"
type input "Install New Sliding Closet Doors (4-0 Flush) $281.60"
click at [286, 206] on input "0" at bounding box center [293, 200] width 37 height 15
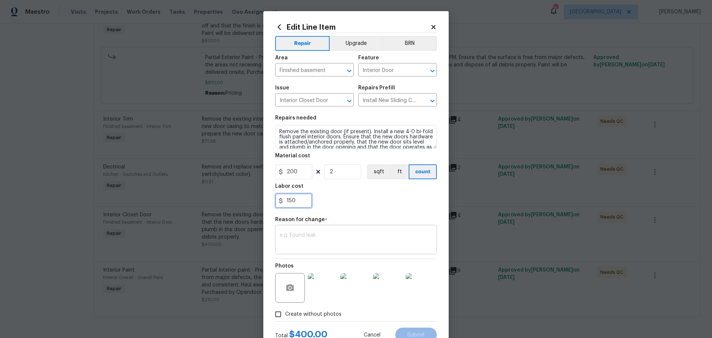
type input "150"
click at [341, 240] on textarea at bounding box center [356, 241] width 153 height 16
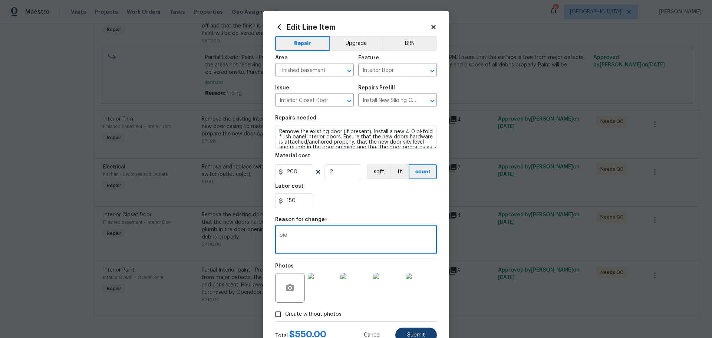
type textarea "bid"
click at [416, 328] on button "Submit" at bounding box center [416, 335] width 42 height 15
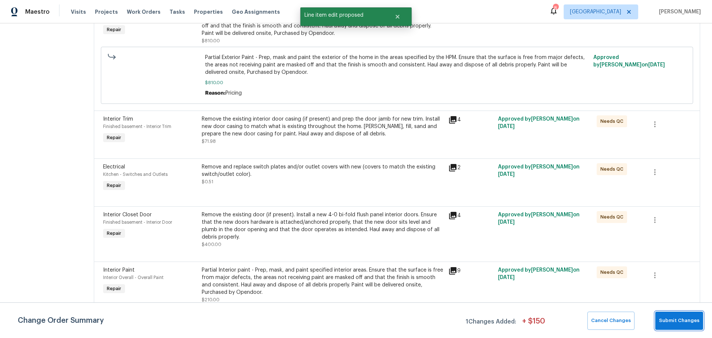
click at [674, 322] on span "Submit Changes" at bounding box center [679, 320] width 40 height 9
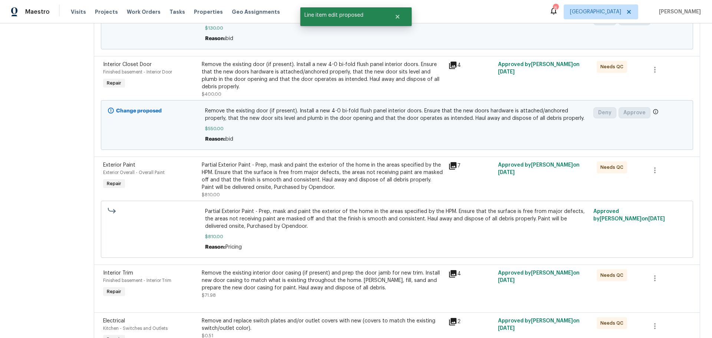
scroll to position [185, 0]
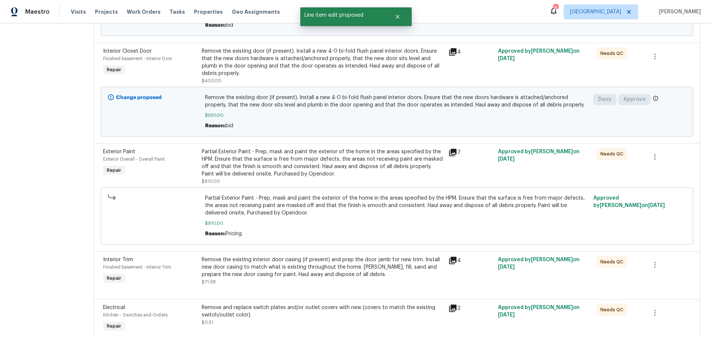
click at [270, 171] on div "Partial Exterior Paint - Prep, mask and paint the exterior of the home in the a…" at bounding box center [323, 163] width 243 height 30
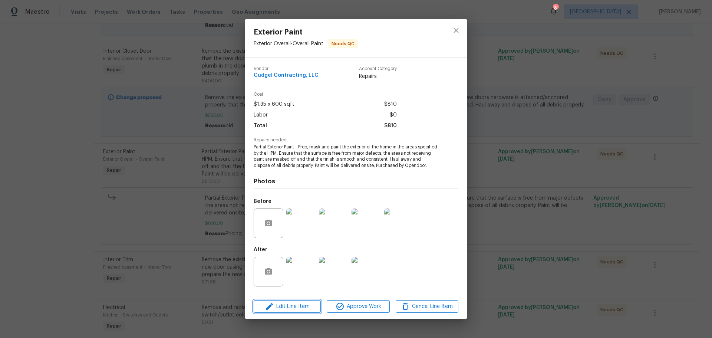
click at [300, 311] on span "Edit Line Item" at bounding box center [287, 306] width 63 height 9
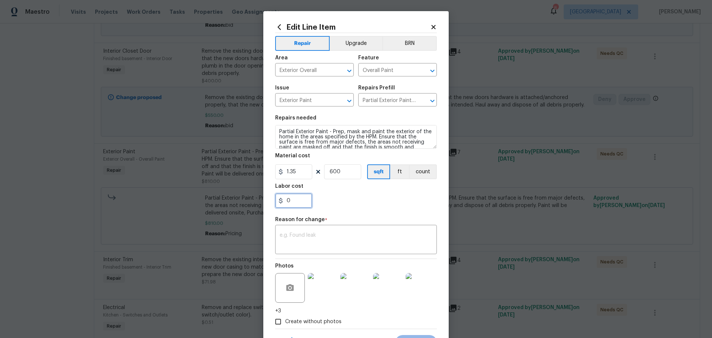
click at [289, 194] on input "0" at bounding box center [293, 200] width 37 height 15
type input "450"
click at [318, 235] on textarea at bounding box center [356, 241] width 153 height 16
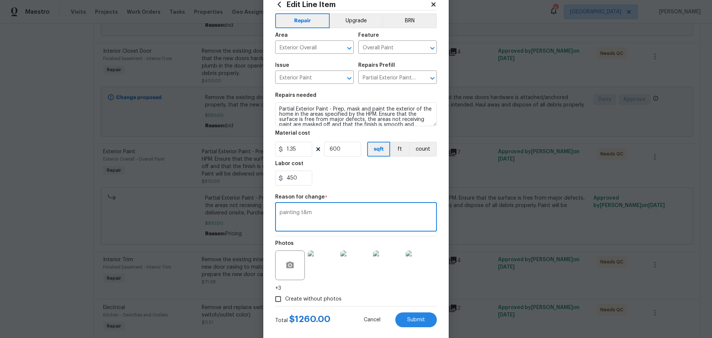
scroll to position [35, 0]
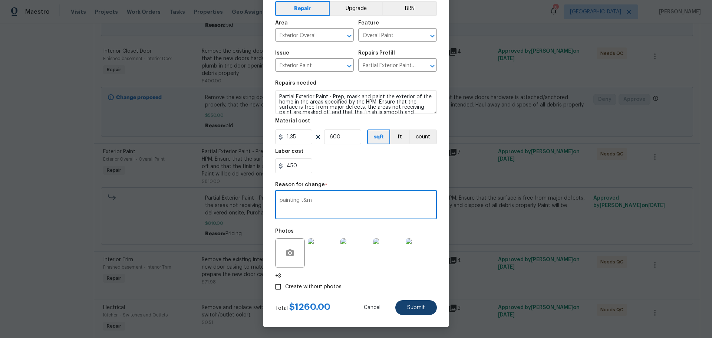
type textarea "painting t&m"
click at [405, 311] on button "Submit" at bounding box center [416, 307] width 42 height 15
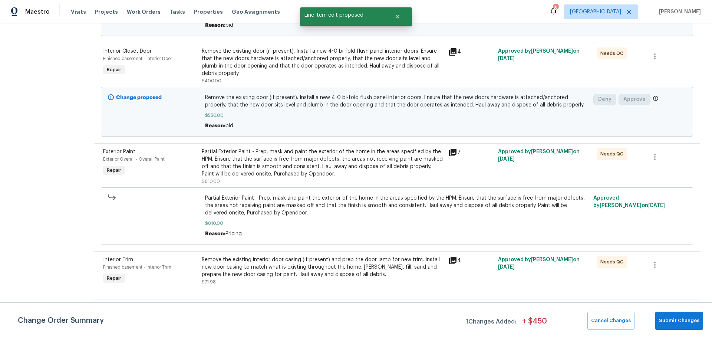
scroll to position [0, 0]
click at [674, 319] on span "Submit Changes" at bounding box center [679, 320] width 40 height 9
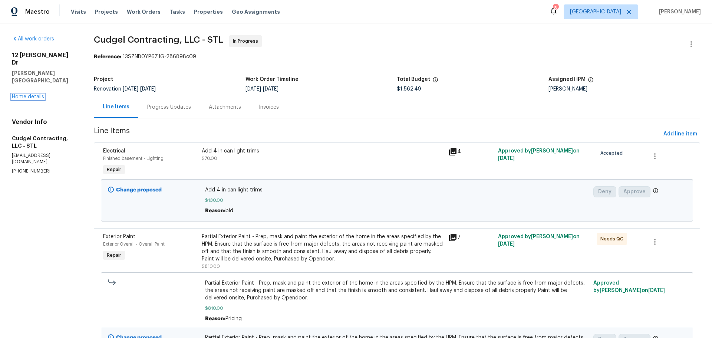
click at [18, 94] on link "Home details" at bounding box center [28, 96] width 32 height 5
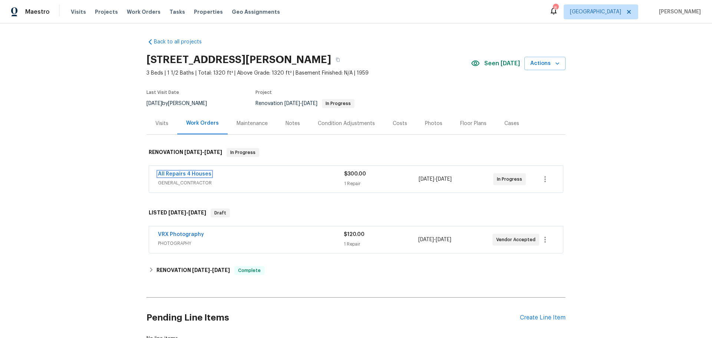
click at [198, 171] on link "All Repairs 4 Houses" at bounding box center [184, 173] width 53 height 5
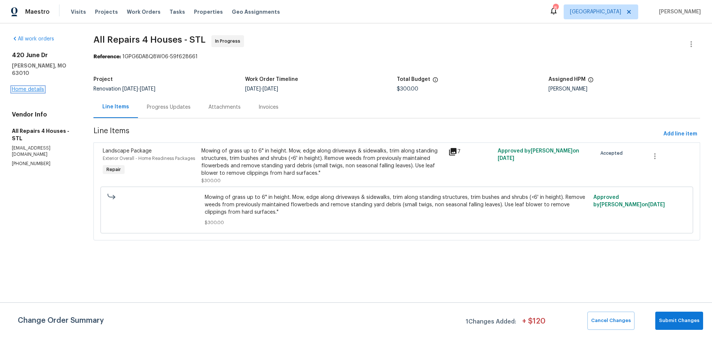
click at [34, 87] on link "Home details" at bounding box center [28, 89] width 32 height 5
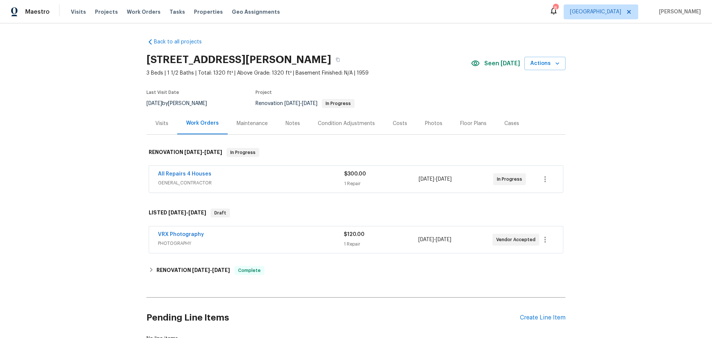
click at [290, 124] on div "Notes" at bounding box center [293, 123] width 14 height 7
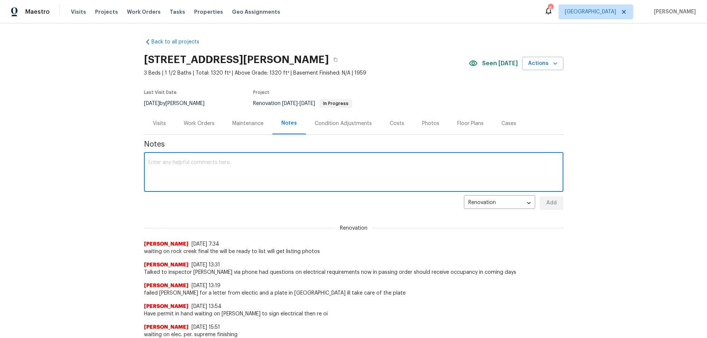
click at [272, 170] on textarea at bounding box center [353, 173] width 410 height 26
type textarea "passed all oi listed home need nav ai video"
click at [545, 207] on span "Add" at bounding box center [551, 202] width 12 height 9
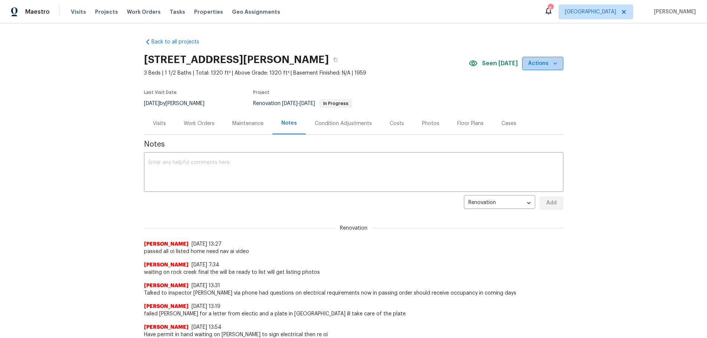
click at [553, 64] on icon "button" at bounding box center [555, 63] width 4 height 2
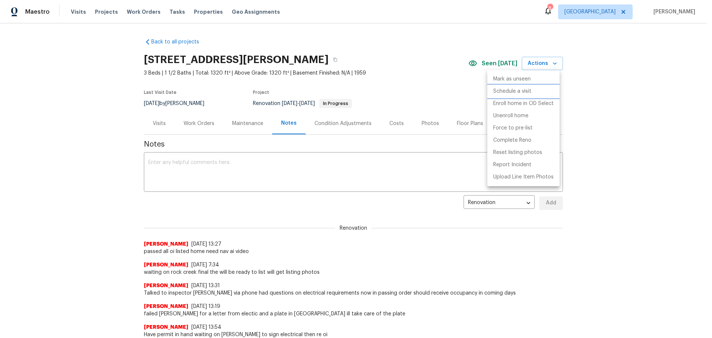
click at [538, 88] on li "Schedule a visit" at bounding box center [523, 91] width 72 height 12
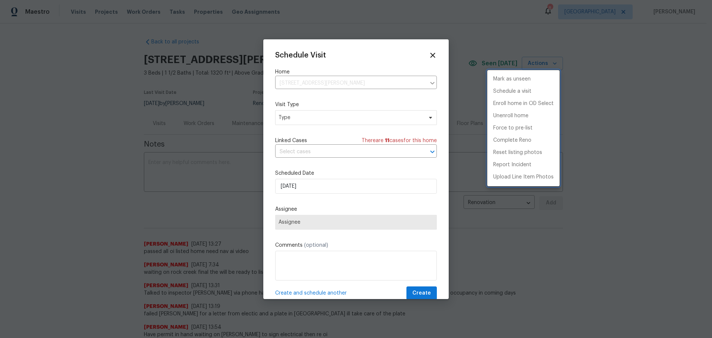
click at [367, 120] on div at bounding box center [356, 169] width 712 height 338
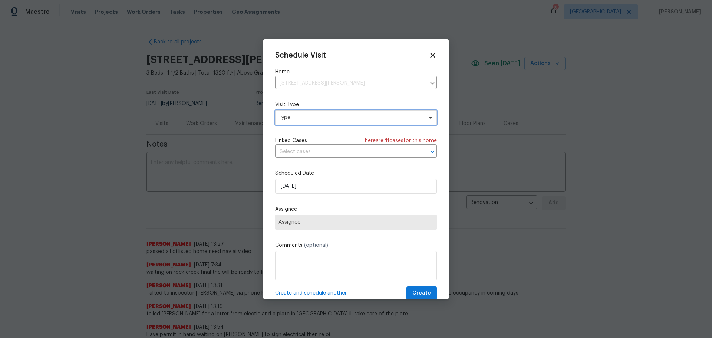
click at [362, 121] on span "Type" at bounding box center [356, 117] width 162 height 15
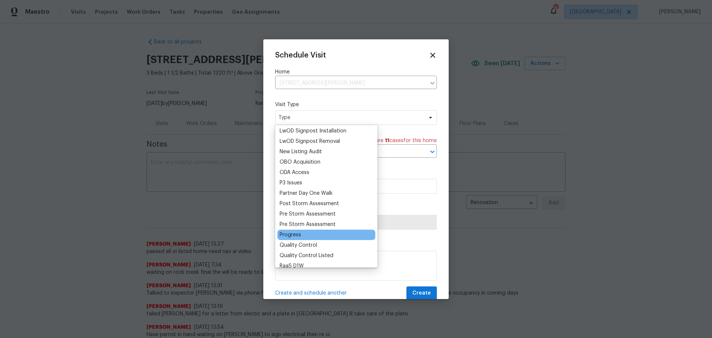
scroll to position [408, 0]
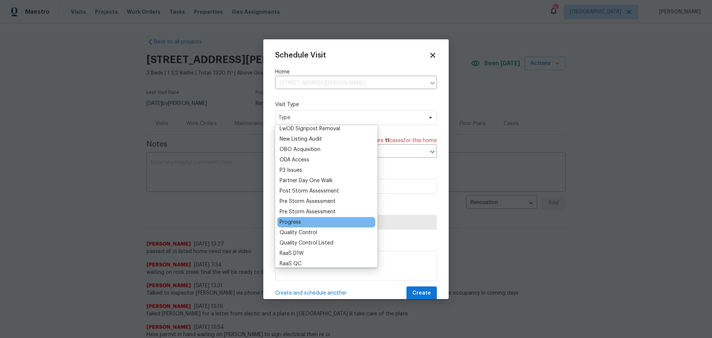
click at [299, 223] on div "Progress" at bounding box center [291, 222] width 22 height 7
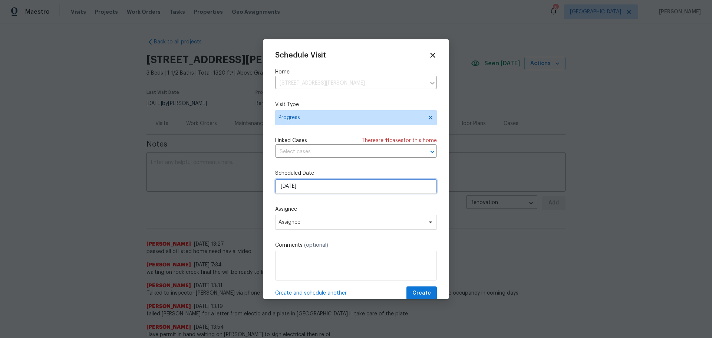
click at [312, 193] on input "[DATE]" at bounding box center [356, 186] width 162 height 15
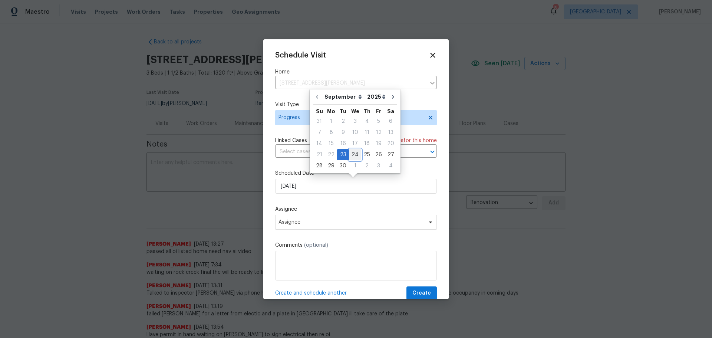
click at [356, 155] on div "24" at bounding box center [355, 155] width 12 height 10
type input "[DATE]"
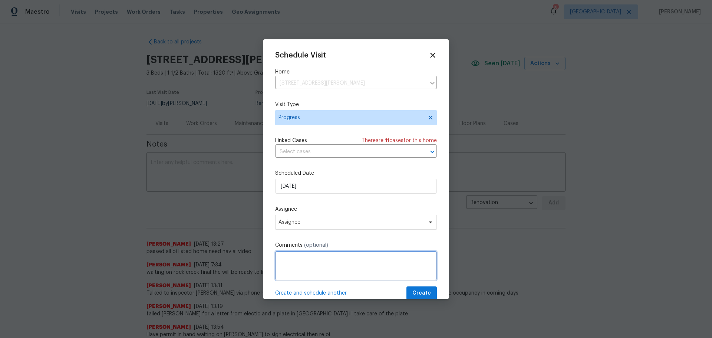
click at [347, 253] on textarea at bounding box center [356, 266] width 162 height 30
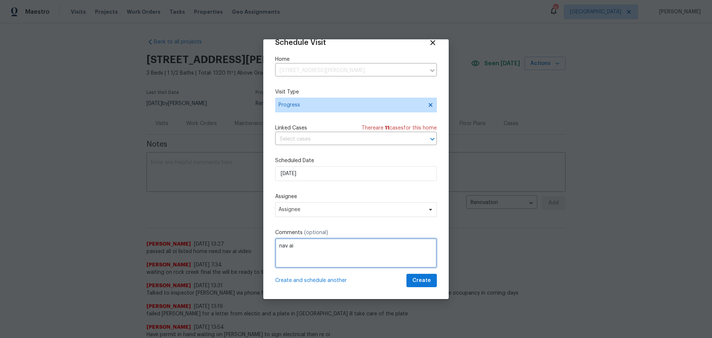
type textarea "nav ai"
click at [421, 281] on span "Create" at bounding box center [422, 280] width 19 height 9
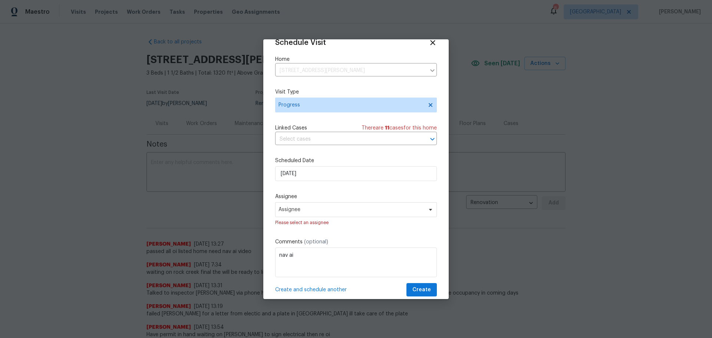
click at [319, 200] on label "Assignee" at bounding box center [356, 196] width 162 height 7
click at [319, 208] on span "Assignee" at bounding box center [351, 210] width 145 height 6
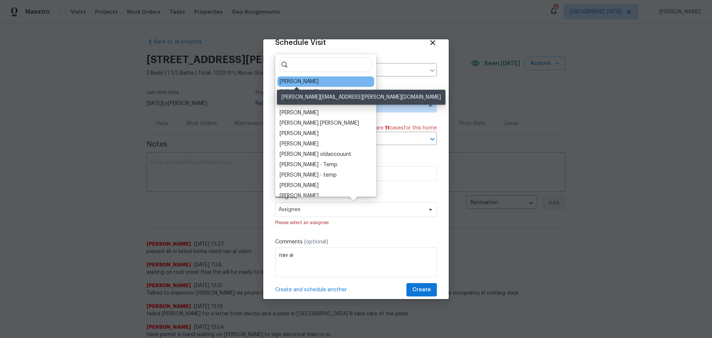
click at [306, 83] on div "[PERSON_NAME]" at bounding box center [299, 81] width 39 height 7
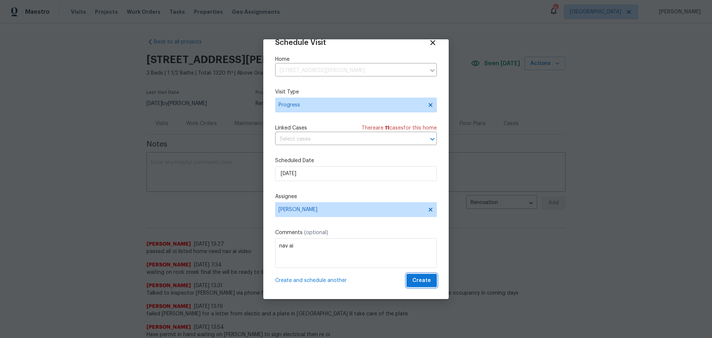
click at [419, 280] on span "Create" at bounding box center [422, 280] width 19 height 9
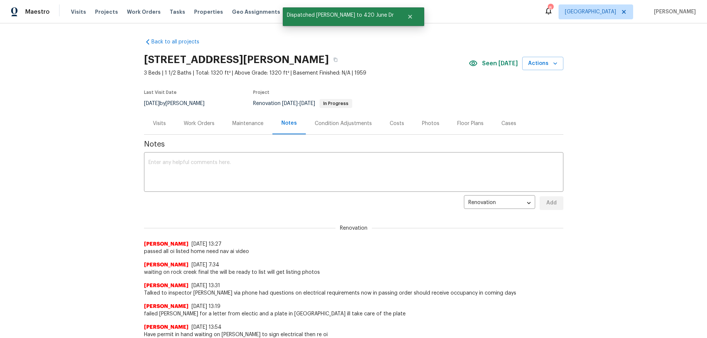
click at [460, 125] on div "Floor Plans" at bounding box center [470, 123] width 26 height 7
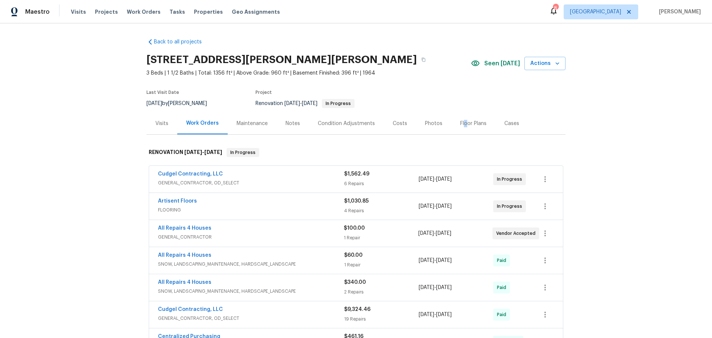
click at [460, 122] on div "Floor Plans" at bounding box center [473, 123] width 26 height 7
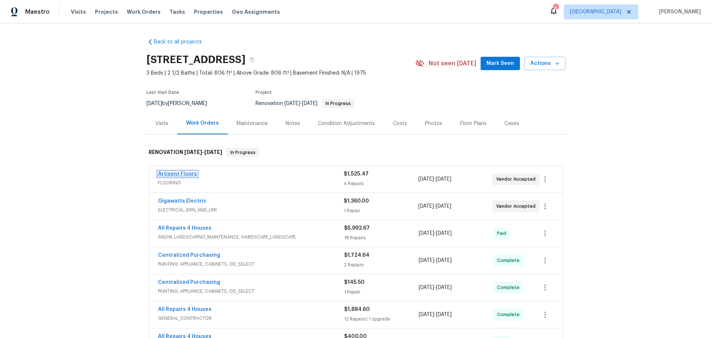
click at [180, 172] on link "Artisent Floors" at bounding box center [177, 173] width 39 height 5
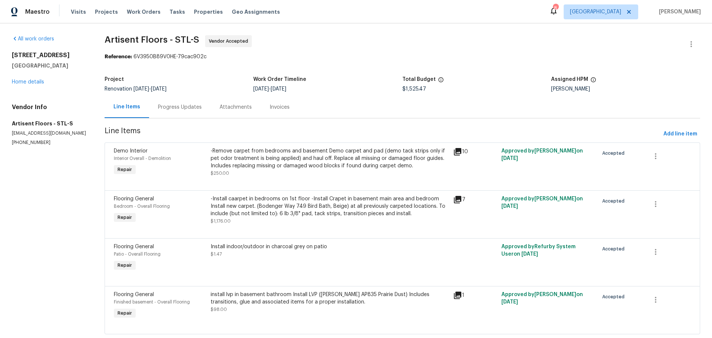
click at [180, 106] on div "Progress Updates" at bounding box center [180, 107] width 44 height 7
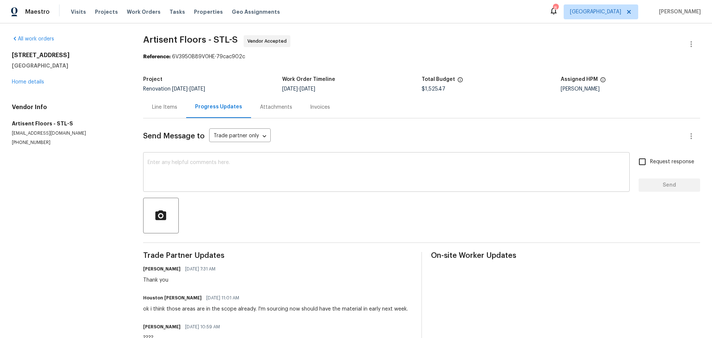
click at [230, 175] on textarea at bounding box center [387, 173] width 478 height 26
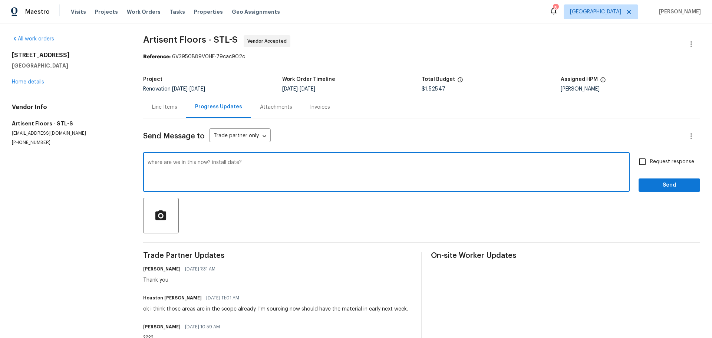
type textarea "where are we in this now? install date?"
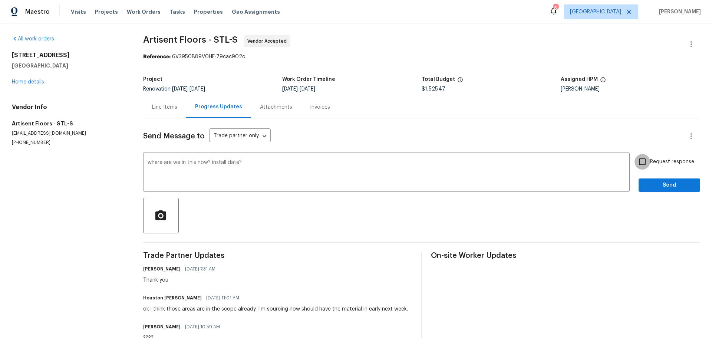
click at [635, 162] on input "Request response" at bounding box center [643, 162] width 16 height 16
checkbox input "true"
click at [652, 182] on span "Send" at bounding box center [670, 185] width 50 height 9
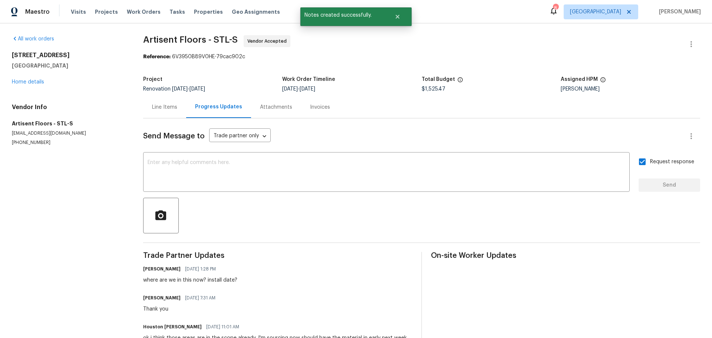
click at [155, 106] on div "Line Items" at bounding box center [164, 107] width 43 height 22
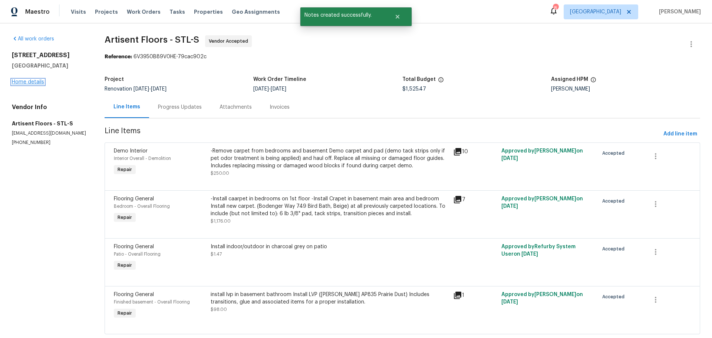
click at [20, 82] on link "Home details" at bounding box center [28, 81] width 32 height 5
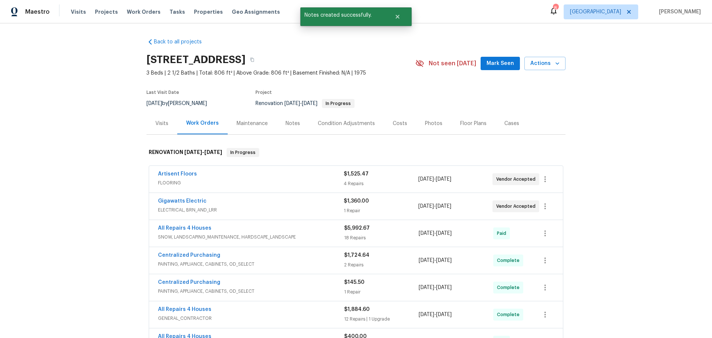
click at [186, 197] on span "Gigawatts Electric" at bounding box center [182, 200] width 49 height 7
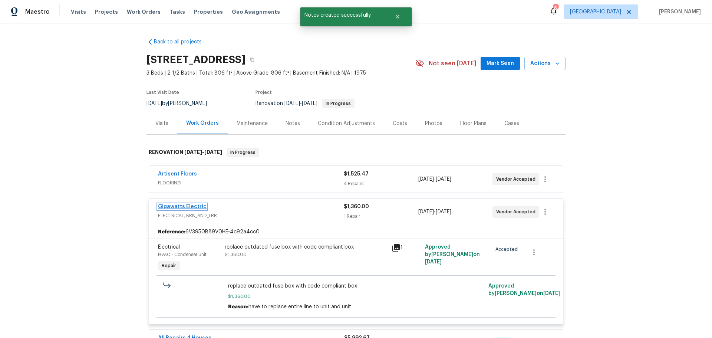
click at [191, 208] on link "Gigawatts Electric" at bounding box center [182, 206] width 49 height 5
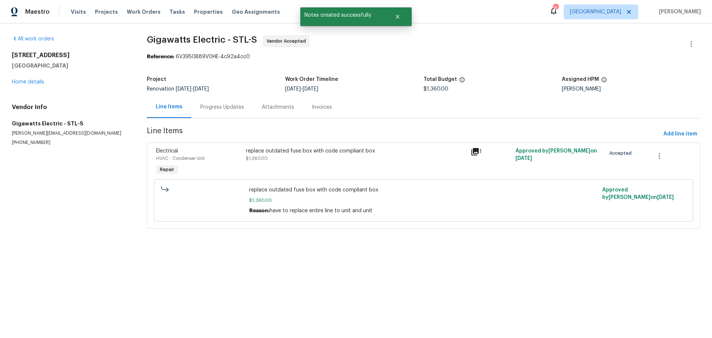
click at [227, 103] on div "Progress Updates" at bounding box center [222, 107] width 62 height 22
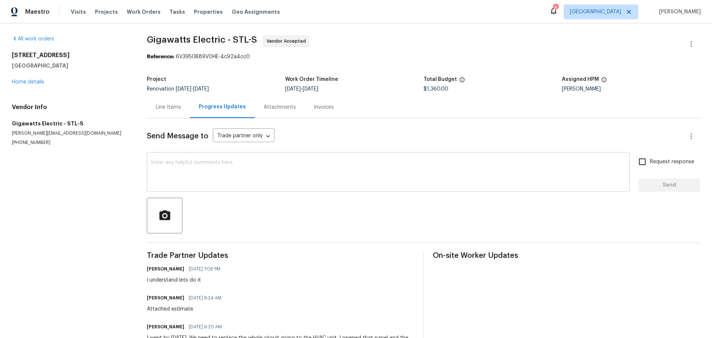
click at [217, 173] on textarea at bounding box center [388, 173] width 474 height 26
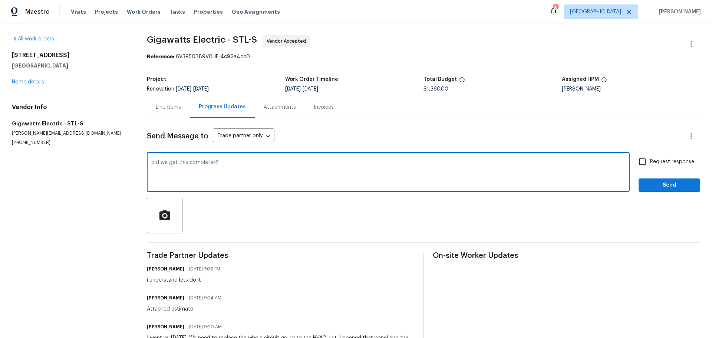
type textarea "did we get this complete>?"
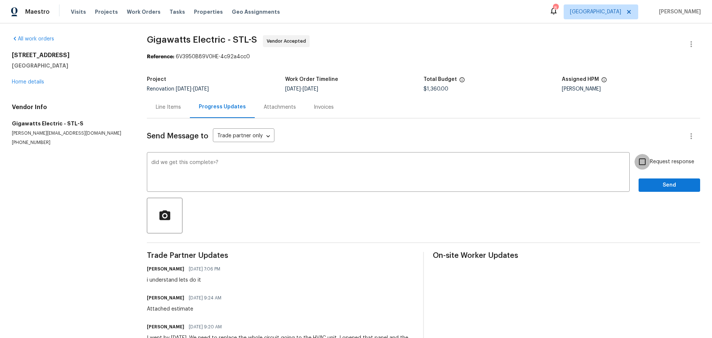
click at [636, 169] on input "Request response" at bounding box center [643, 162] width 16 height 16
checkbox input "true"
click at [647, 189] on span "Send" at bounding box center [670, 185] width 50 height 9
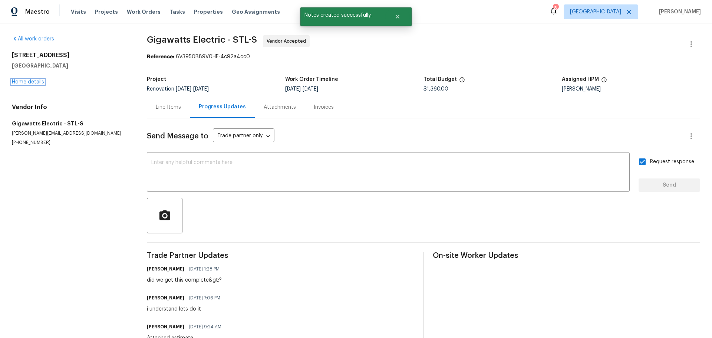
click at [32, 84] on link "Home details" at bounding box center [28, 81] width 32 height 5
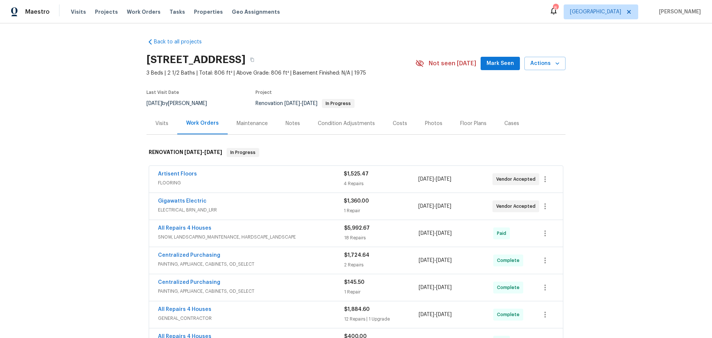
click at [261, 124] on div "Maintenance" at bounding box center [252, 123] width 31 height 7
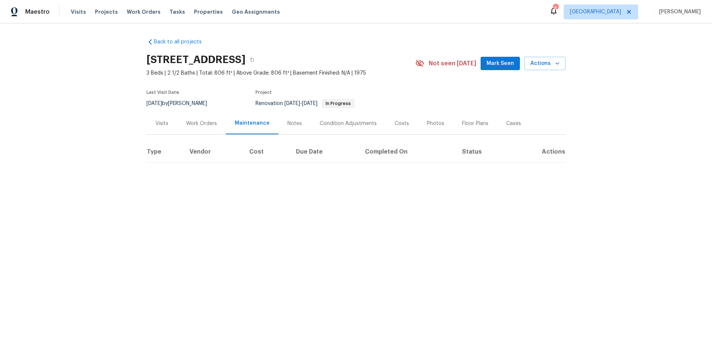
click at [289, 124] on div "Notes" at bounding box center [295, 123] width 14 height 7
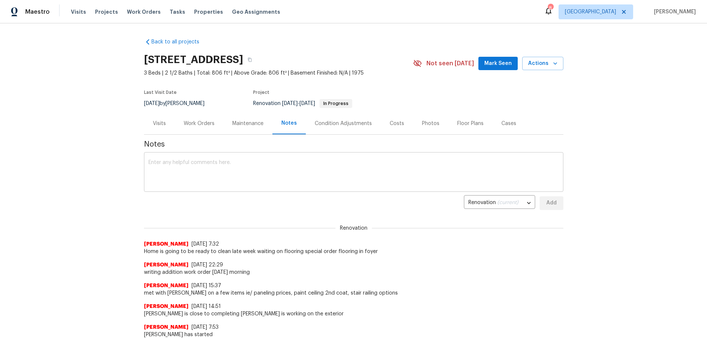
click at [240, 175] on textarea at bounding box center [353, 173] width 410 height 26
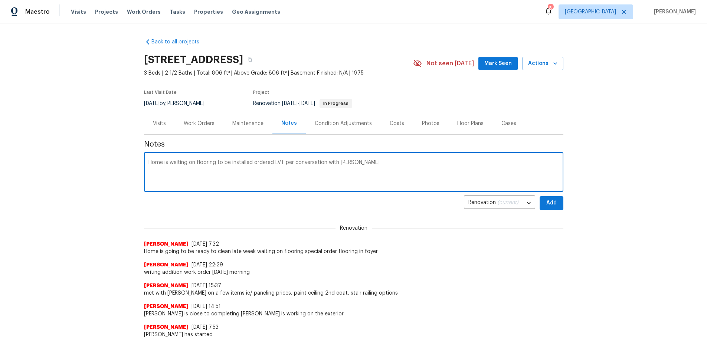
click at [364, 170] on textarea "Home is waiting on flooring to be installed ordered LVT per conversation with […" at bounding box center [353, 173] width 410 height 26
type textarea "Home is waiting on flooring to be installed ordered LVT per conversation with […"
click at [549, 200] on span "Add" at bounding box center [551, 202] width 12 height 9
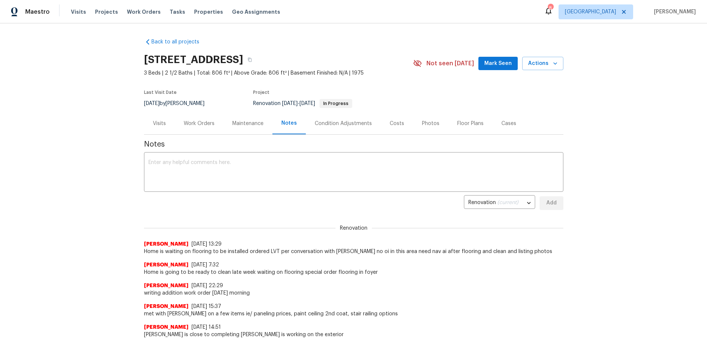
click at [466, 126] on div "Floor Plans" at bounding box center [470, 123] width 26 height 7
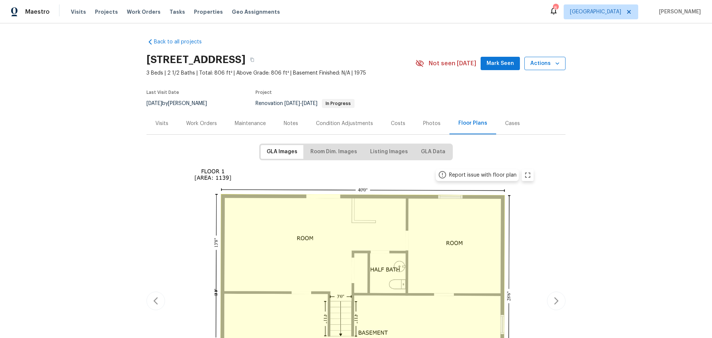
click at [558, 65] on icon "button" at bounding box center [557, 63] width 7 height 7
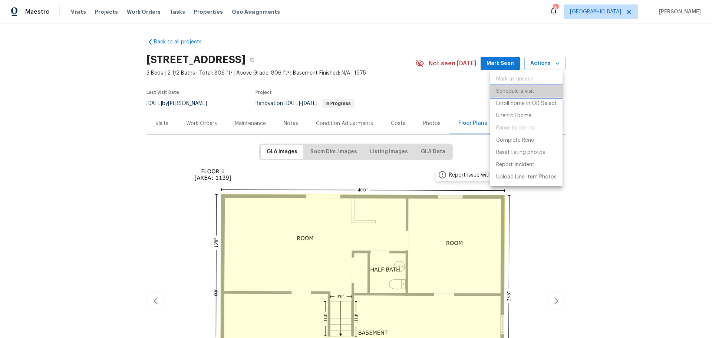
click at [535, 93] on li "Schedule a visit" at bounding box center [526, 91] width 72 height 12
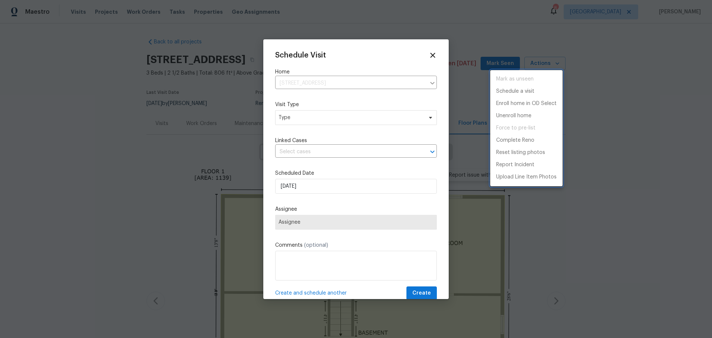
click at [379, 119] on div at bounding box center [356, 169] width 712 height 338
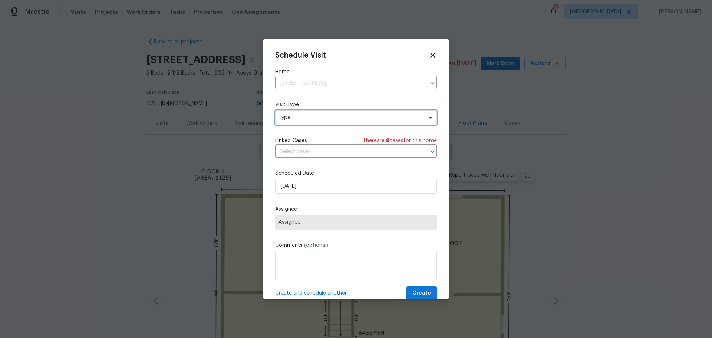
click at [382, 115] on span "Type" at bounding box center [351, 117] width 144 height 7
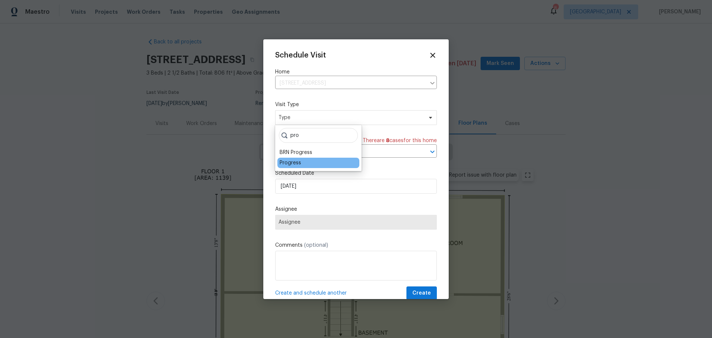
type input "pro"
click at [309, 160] on div "Progress" at bounding box center [318, 163] width 82 height 10
click at [293, 160] on div "Progress" at bounding box center [291, 162] width 22 height 7
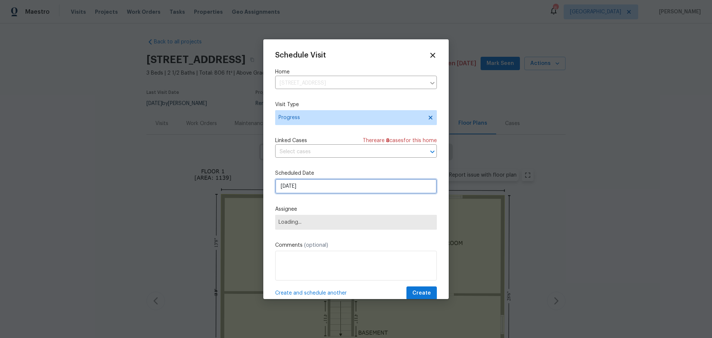
click at [301, 181] on input "[DATE]" at bounding box center [356, 186] width 162 height 15
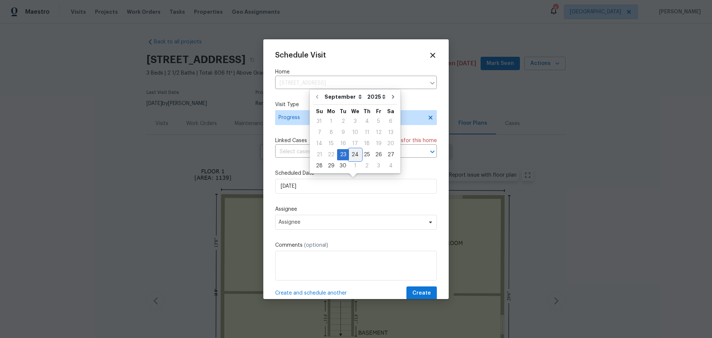
click at [350, 155] on div "24" at bounding box center [355, 155] width 12 height 10
type input "[DATE]"
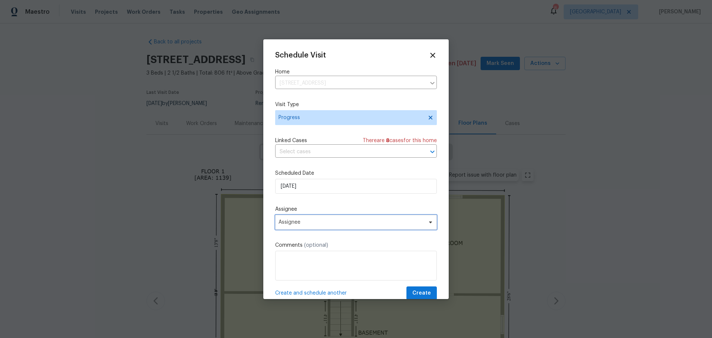
click at [336, 221] on span "Assignee" at bounding box center [351, 222] width 145 height 6
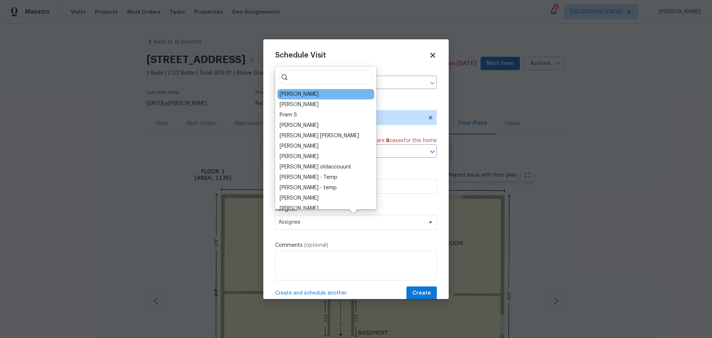
click at [305, 95] on div "[PERSON_NAME]" at bounding box center [299, 94] width 39 height 7
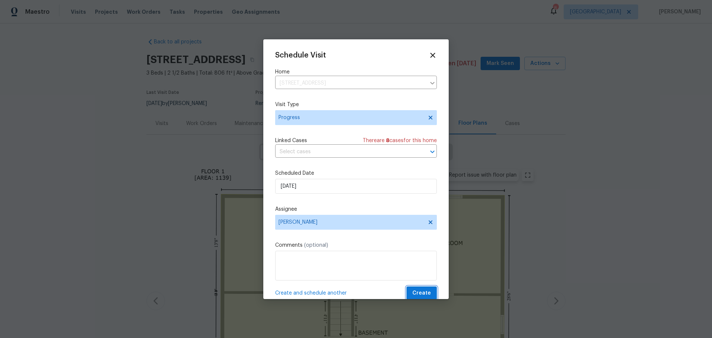
click at [413, 289] on span "Create" at bounding box center [422, 293] width 19 height 9
click at [415, 293] on span "Create" at bounding box center [422, 293] width 19 height 9
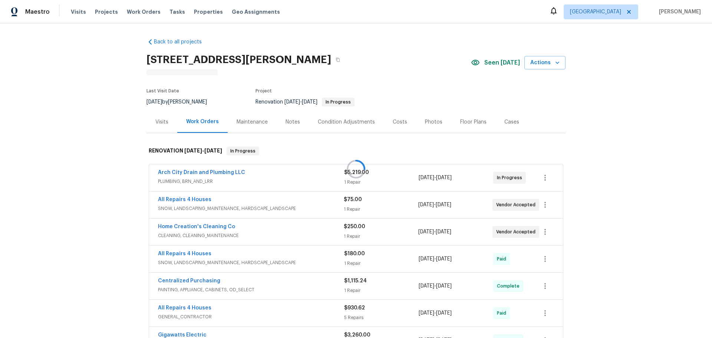
click at [292, 121] on div at bounding box center [356, 169] width 712 height 338
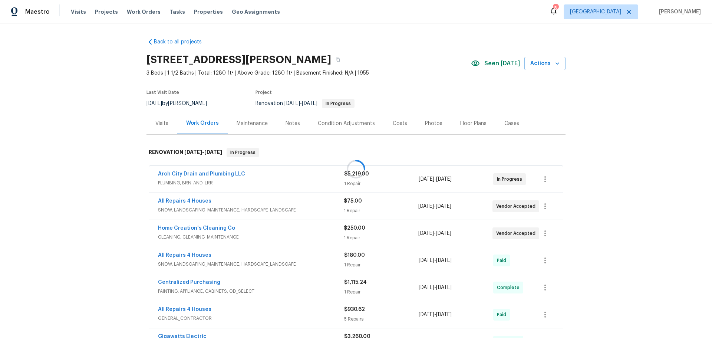
click at [286, 127] on div at bounding box center [356, 169] width 712 height 338
click at [286, 125] on div "Notes" at bounding box center [293, 123] width 14 height 7
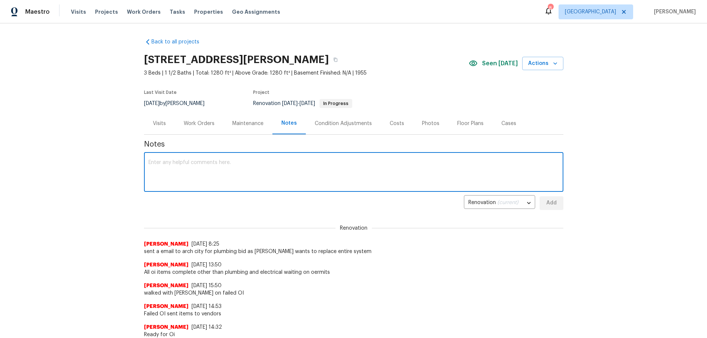
click at [281, 168] on textarea at bounding box center [353, 173] width 410 height 26
type textarea "arch city signed up with the city and set over bid for work was approved to mov…"
click at [550, 203] on span "Add" at bounding box center [551, 202] width 12 height 9
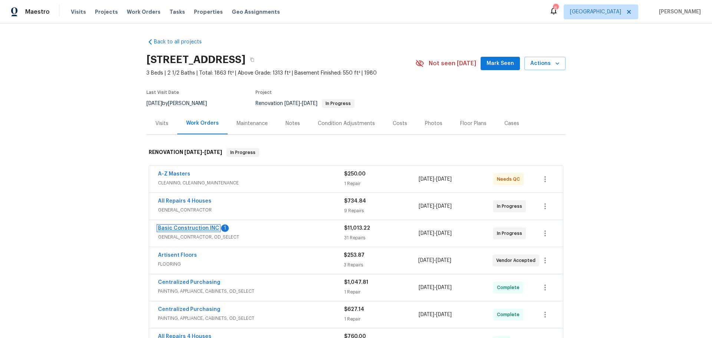
click at [193, 226] on link "Basic Construction INC" at bounding box center [188, 228] width 61 height 5
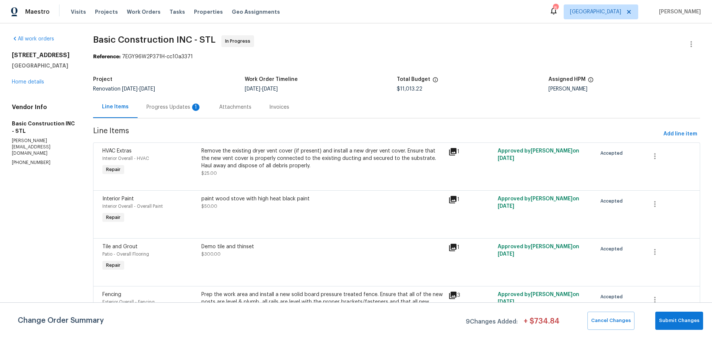
click at [183, 111] on div "Progress Updates 1" at bounding box center [174, 107] width 55 height 7
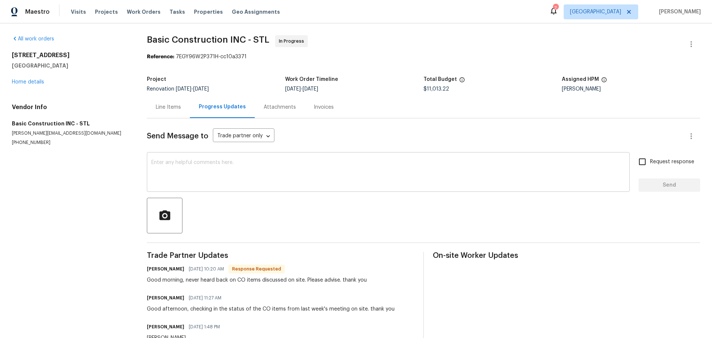
click at [240, 160] on textarea at bounding box center [388, 173] width 474 height 26
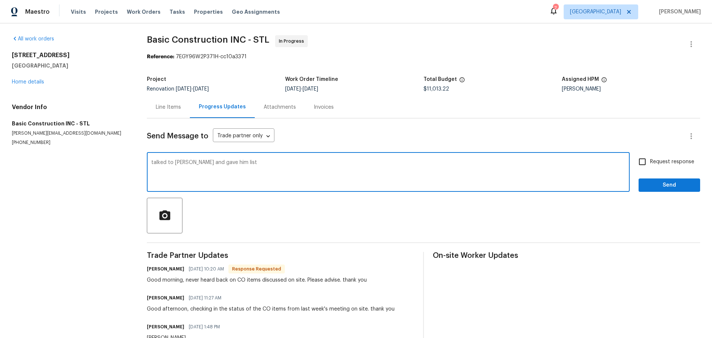
type textarea "talked to Justin and gave him list"
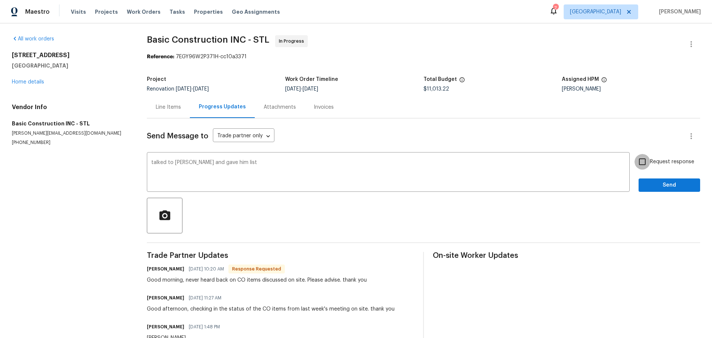
click at [640, 166] on input "Request response" at bounding box center [643, 162] width 16 height 16
checkbox input "true"
click at [639, 182] on button "Send" at bounding box center [670, 185] width 62 height 14
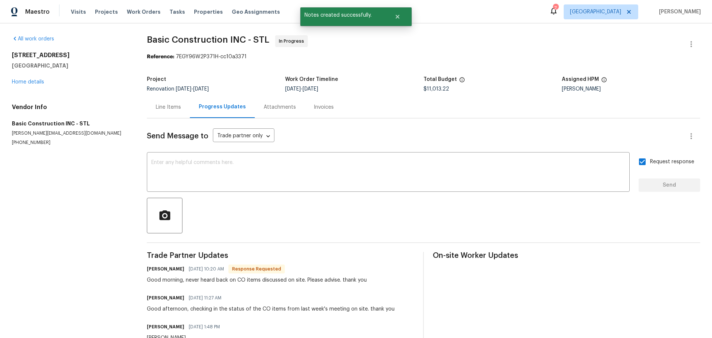
drag, startPoint x: 149, startPoint y: 103, endPoint x: 154, endPoint y: 105, distance: 5.0
click at [150, 103] on div "Line Items" at bounding box center [168, 107] width 43 height 22
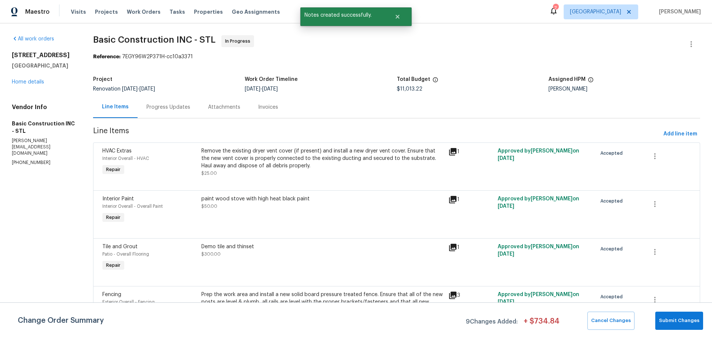
click at [37, 85] on div "5655 Chalet Hill Dr Saint Louis, MO 63129 Home details" at bounding box center [43, 69] width 63 height 34
click at [35, 82] on link "Home details" at bounding box center [28, 81] width 32 height 5
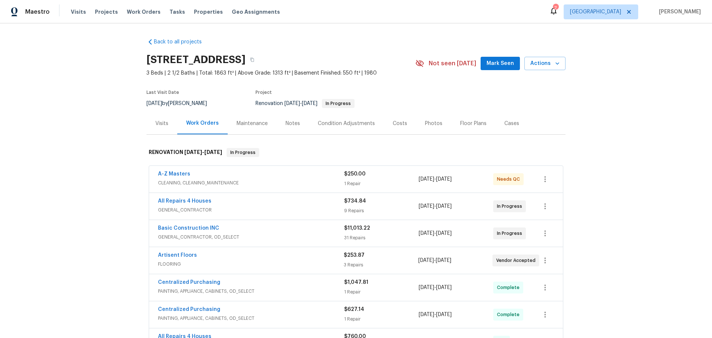
click at [197, 233] on span "GENERAL_CONTRACTOR, OD_SELECT" at bounding box center [251, 236] width 186 height 7
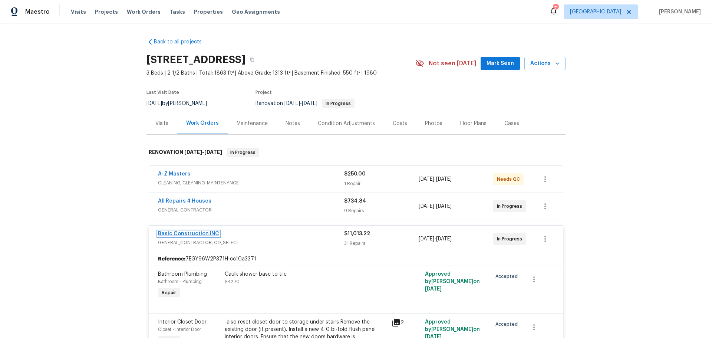
click at [200, 233] on link "Basic Construction INC" at bounding box center [188, 233] width 61 height 5
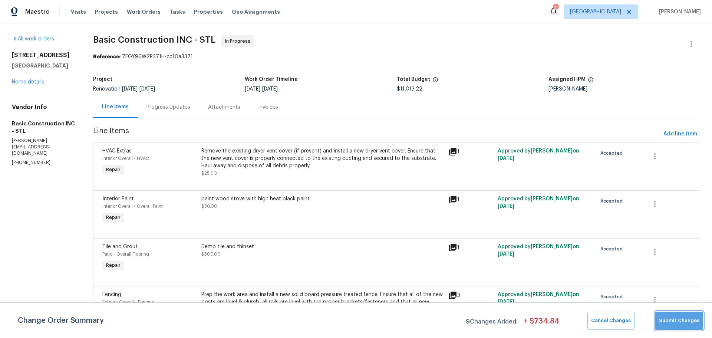
click at [692, 323] on span "Submit Changes" at bounding box center [679, 320] width 40 height 9
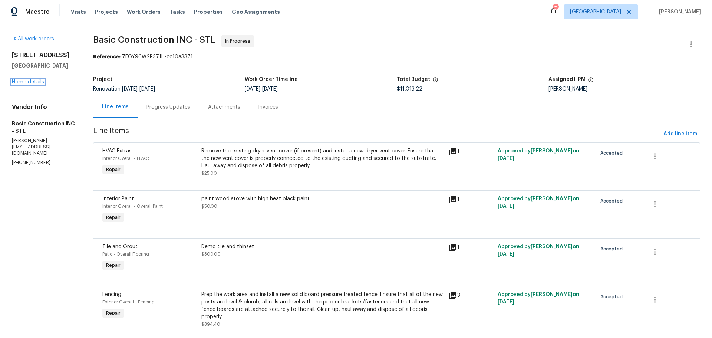
click at [35, 83] on link "Home details" at bounding box center [28, 81] width 32 height 5
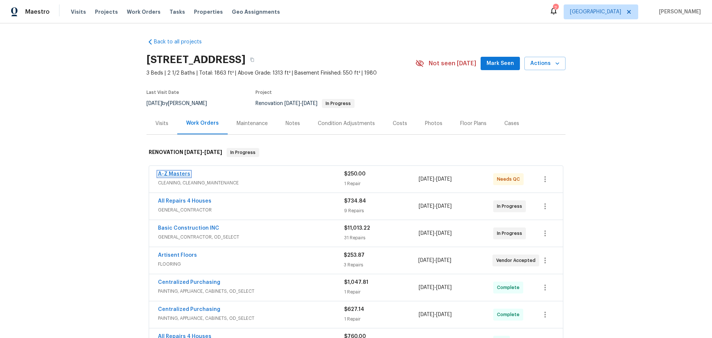
click at [176, 172] on link "A-Z Masters" at bounding box center [174, 173] width 32 height 5
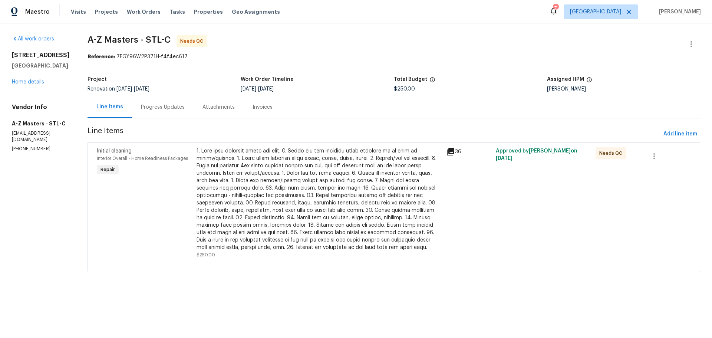
click at [267, 201] on div at bounding box center [319, 199] width 245 height 104
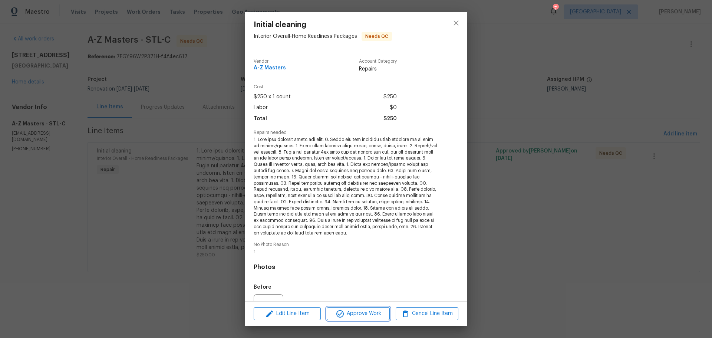
click at [367, 314] on span "Approve Work" at bounding box center [358, 313] width 58 height 9
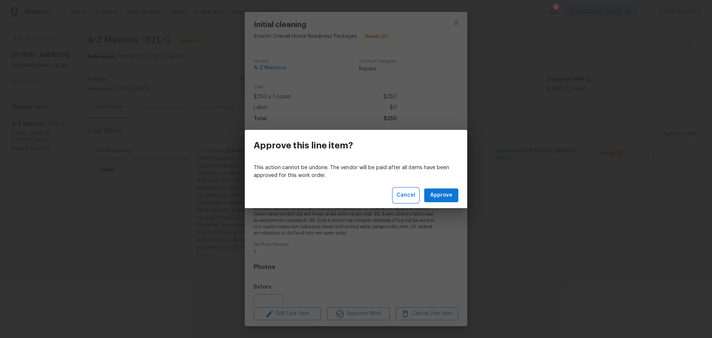
click at [412, 194] on span "Cancel" at bounding box center [406, 195] width 19 height 9
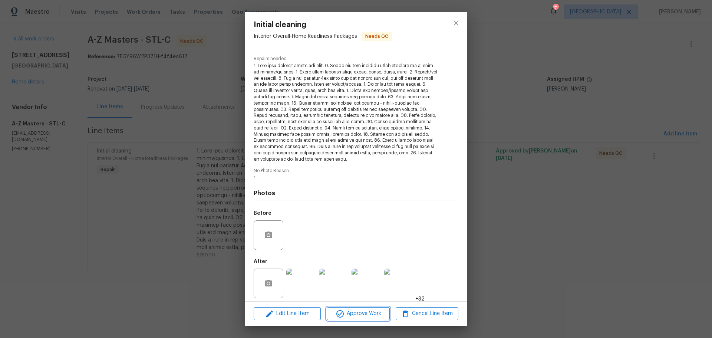
scroll to position [78, 0]
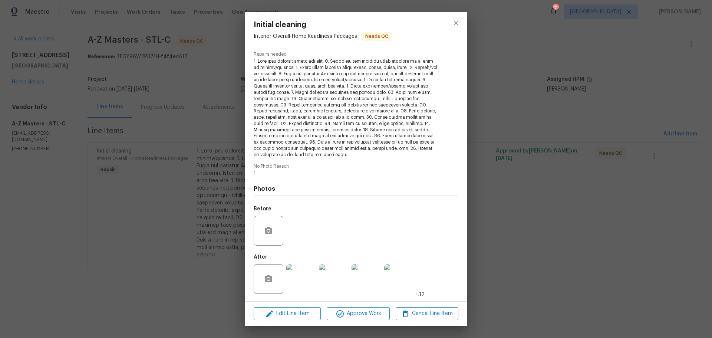
click at [310, 281] on img at bounding box center [301, 279] width 30 height 30
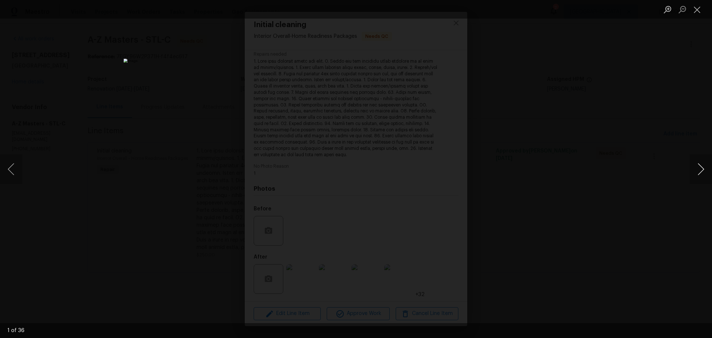
click at [703, 167] on button "Next image" at bounding box center [701, 169] width 22 height 30
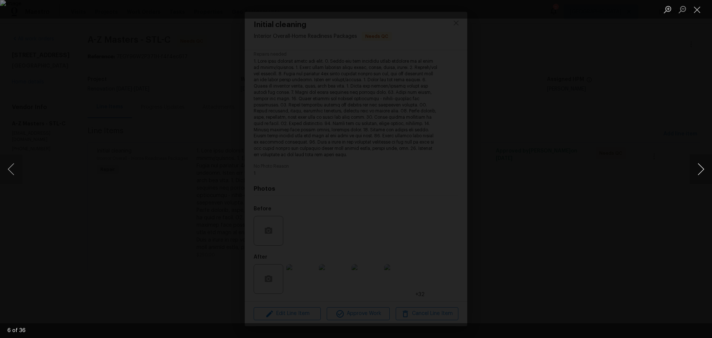
click at [703, 167] on button "Next image" at bounding box center [701, 169] width 22 height 30
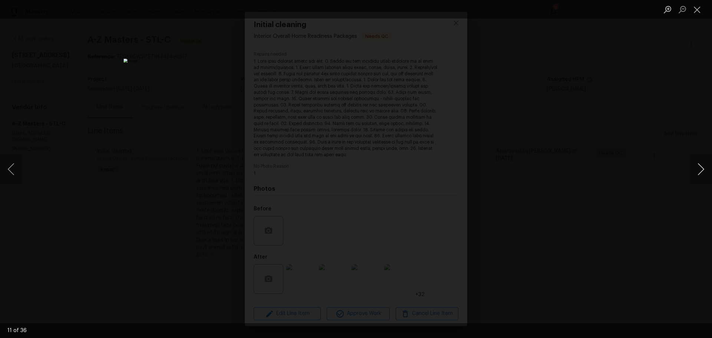
click at [703, 167] on button "Next image" at bounding box center [701, 169] width 22 height 30
click at [699, 13] on button "Close lightbox" at bounding box center [697, 9] width 15 height 13
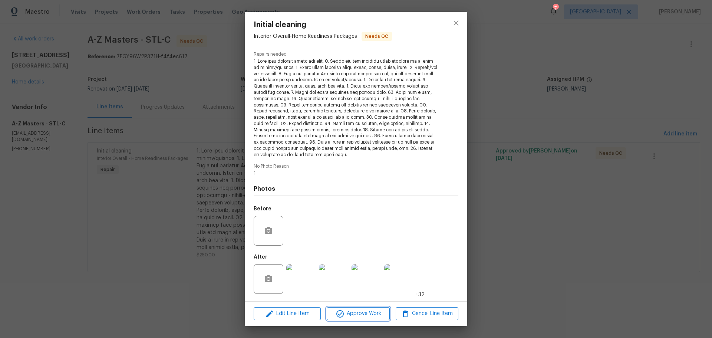
click at [350, 313] on span "Approve Work" at bounding box center [358, 313] width 58 height 9
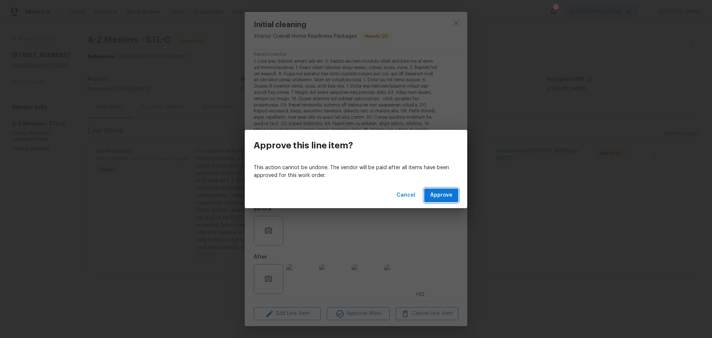
click at [451, 198] on span "Approve" at bounding box center [441, 195] width 22 height 9
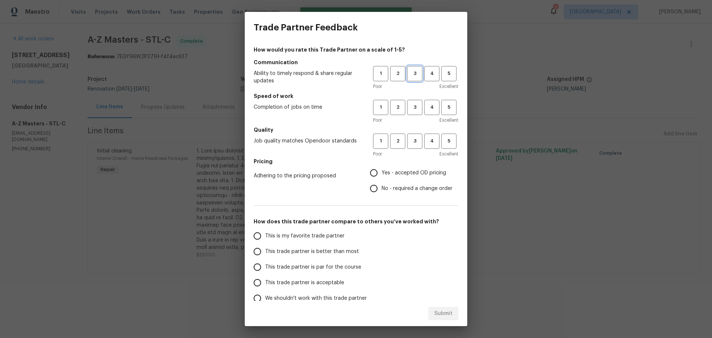
click at [412, 78] on button "3" at bounding box center [414, 73] width 15 height 15
click at [412, 111] on span "3" at bounding box center [415, 107] width 14 height 9
click at [414, 144] on span "3" at bounding box center [415, 141] width 14 height 9
click at [401, 175] on span "Yes - accepted OD pricing" at bounding box center [414, 173] width 65 height 8
click at [382, 175] on input "Yes - accepted OD pricing" at bounding box center [374, 173] width 16 height 16
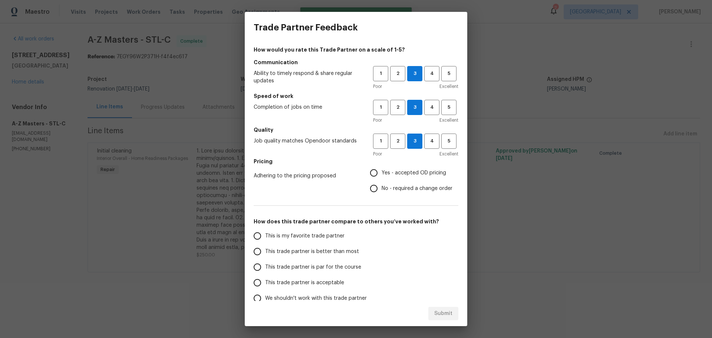
radio input "true"
click at [328, 265] on span "This trade partner is par for the course" at bounding box center [313, 267] width 96 height 8
click at [265, 265] on input "This trade partner is par for the course" at bounding box center [258, 267] width 16 height 16
click at [453, 309] on button "Submit" at bounding box center [443, 314] width 30 height 14
radio input "true"
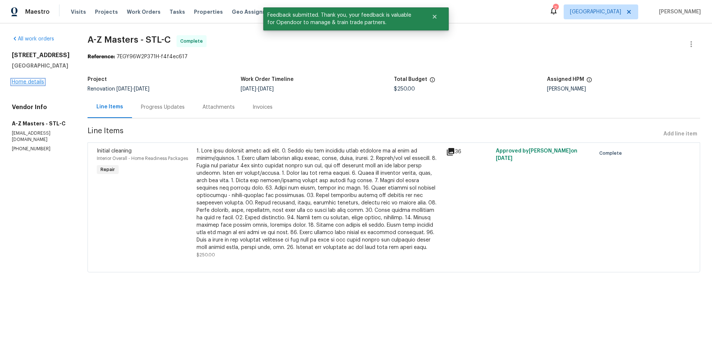
click at [18, 85] on link "Home details" at bounding box center [28, 81] width 32 height 5
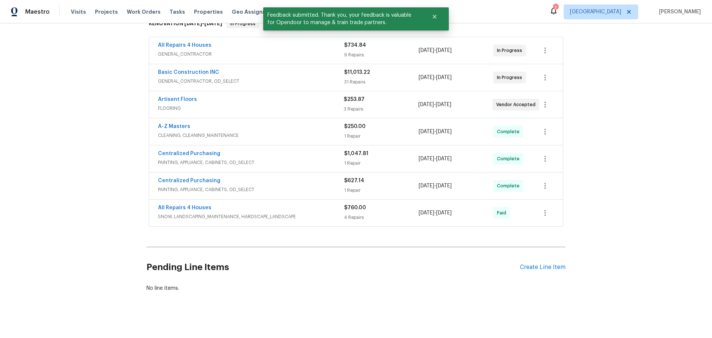
scroll to position [139, 0]
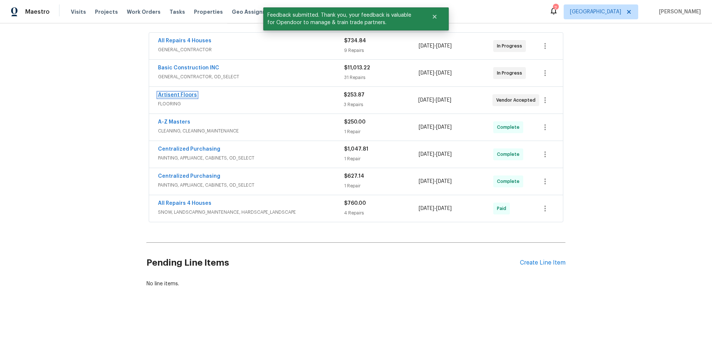
click at [181, 92] on link "Artisent Floors" at bounding box center [177, 94] width 39 height 5
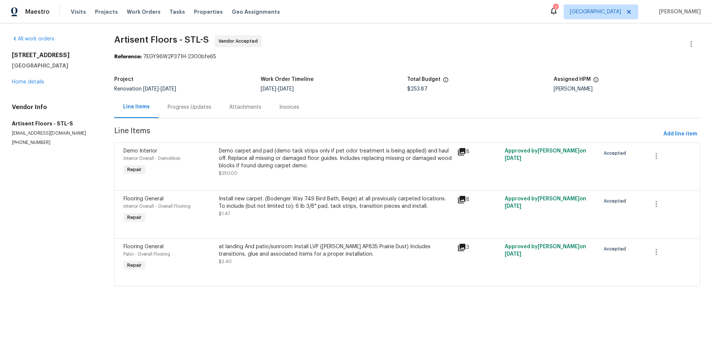
click at [177, 110] on div "Progress Updates" at bounding box center [190, 107] width 44 height 7
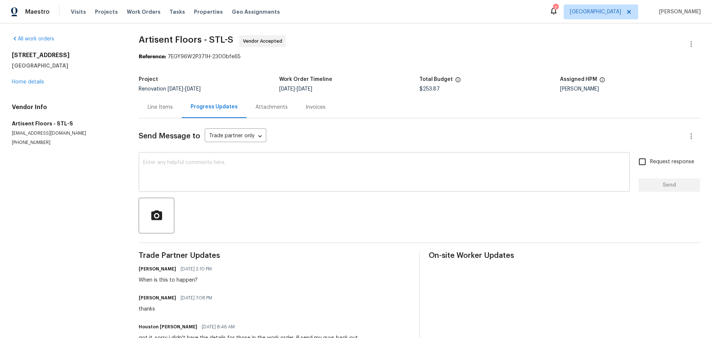
click at [266, 167] on textarea at bounding box center [384, 173] width 482 height 26
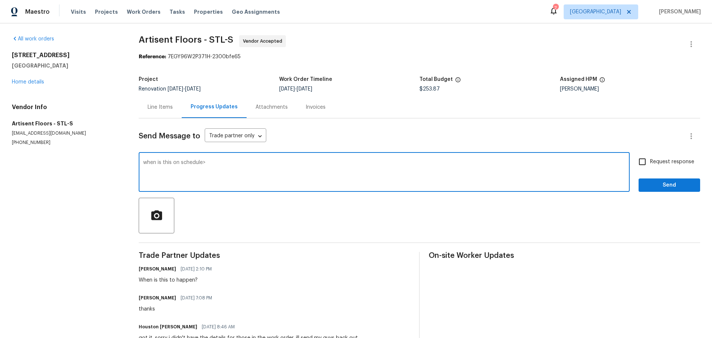
type textarea "when is this on schedule>"
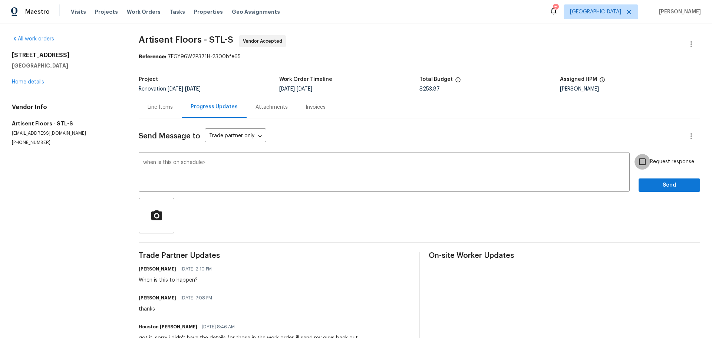
click at [642, 159] on input "Request response" at bounding box center [643, 162] width 16 height 16
checkbox input "true"
click at [654, 182] on span "Send" at bounding box center [670, 185] width 50 height 9
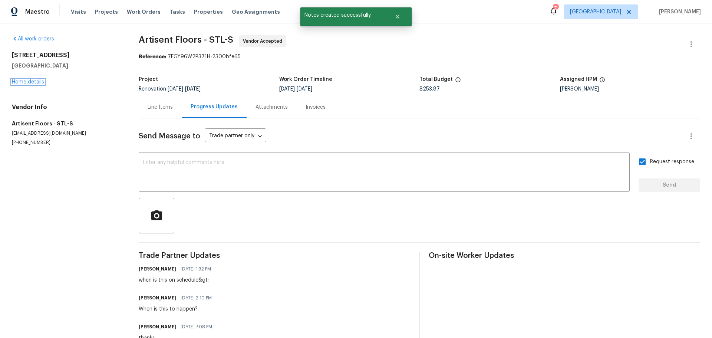
click at [41, 83] on link "Home details" at bounding box center [28, 81] width 32 height 5
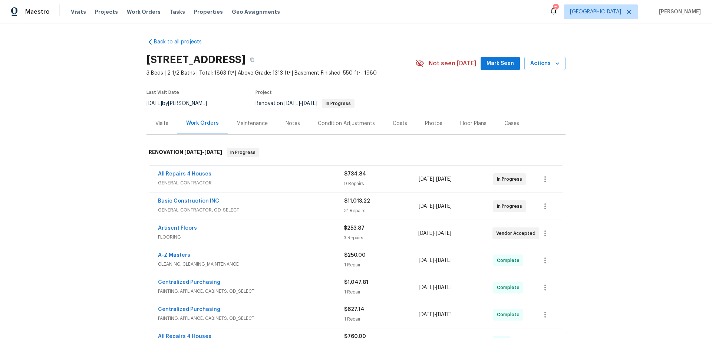
click at [482, 62] on button "Mark Seen" at bounding box center [500, 64] width 39 height 14
drag, startPoint x: 257, startPoint y: 124, endPoint x: 279, endPoint y: 124, distance: 21.5
click at [258, 124] on div "Maintenance" at bounding box center [252, 123] width 31 height 7
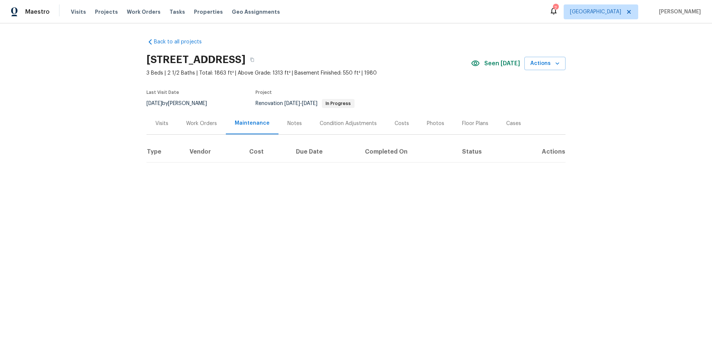
click at [288, 124] on div "Notes" at bounding box center [295, 123] width 14 height 7
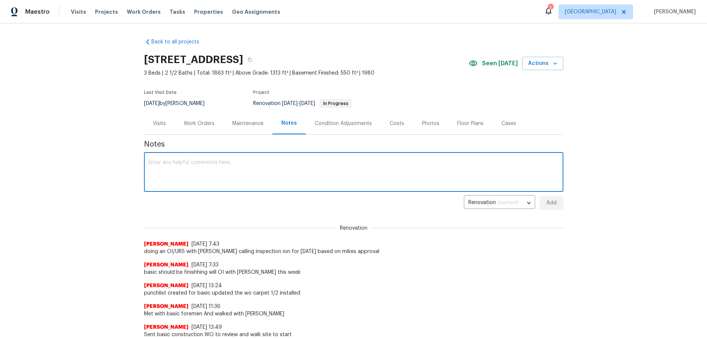
click at [255, 164] on textarea at bounding box center [353, 173] width 410 height 26
type textarea "Met edgar on site an sent last punch list to justin at basic"
click at [550, 201] on span "Add" at bounding box center [551, 202] width 12 height 9
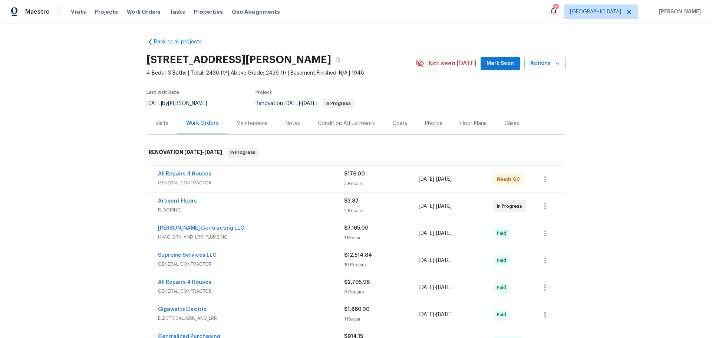
click at [293, 125] on div "Notes" at bounding box center [293, 123] width 14 height 7
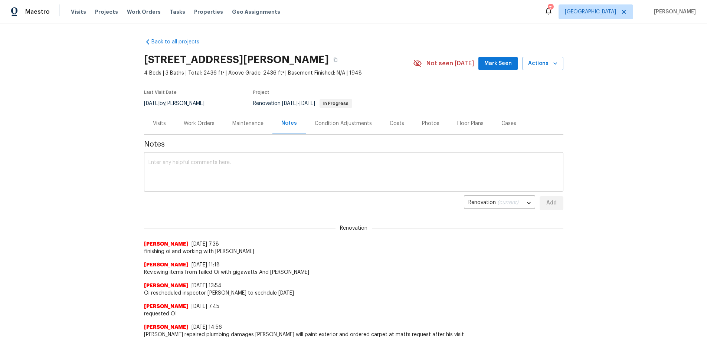
click at [243, 175] on textarea at bounding box center [353, 173] width 410 height 26
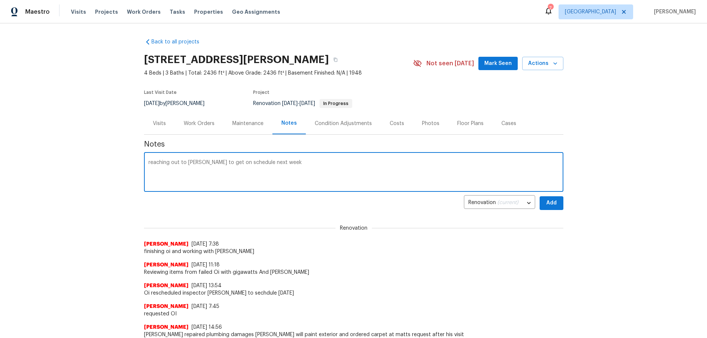
type textarea "reaching out to [PERSON_NAME] to get on schedule next week"
click at [551, 203] on span "Add" at bounding box center [551, 202] width 12 height 9
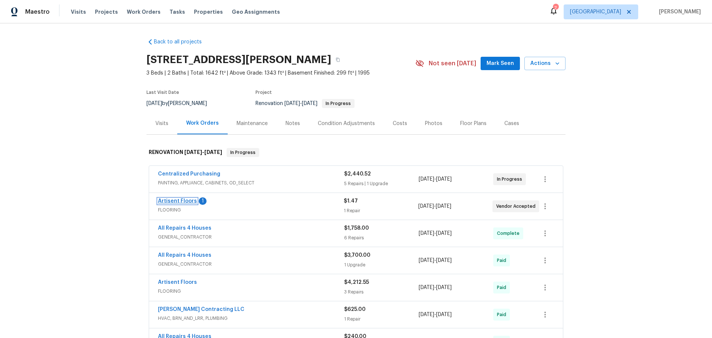
click at [180, 200] on link "Artisent Floors" at bounding box center [177, 200] width 39 height 5
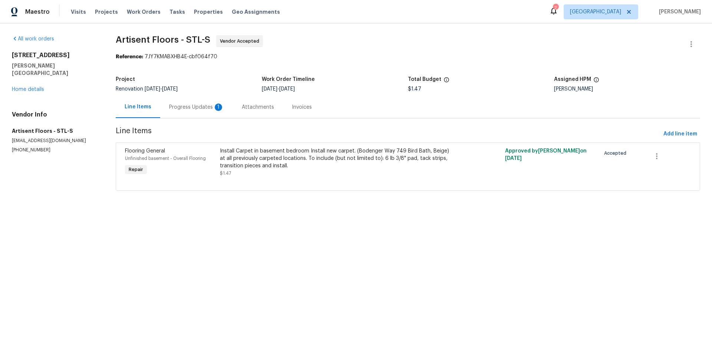
click at [178, 96] on div "Progress Updates 1" at bounding box center [196, 107] width 73 height 22
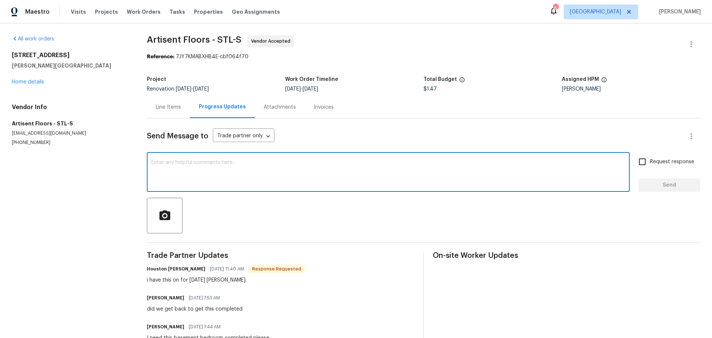
drag, startPoint x: 227, startPoint y: 168, endPoint x: 229, endPoint y: 174, distance: 6.2
click at [227, 174] on textarea at bounding box center [388, 173] width 474 height 26
type textarea "ty"
click at [640, 193] on div "Send Message to Trade partner only Trade partner only ​ ty x ​ Request response…" at bounding box center [424, 234] width 554 height 232
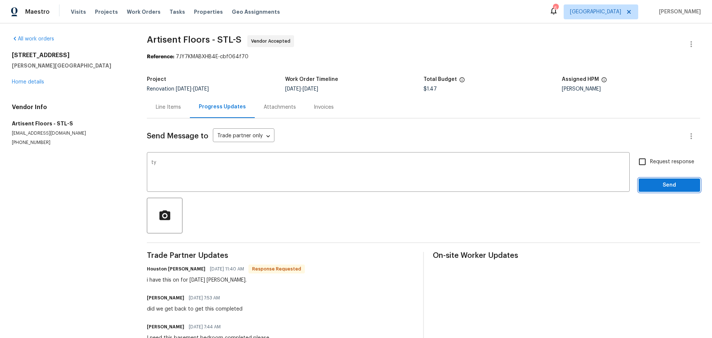
click at [646, 187] on span "Send" at bounding box center [670, 185] width 50 height 9
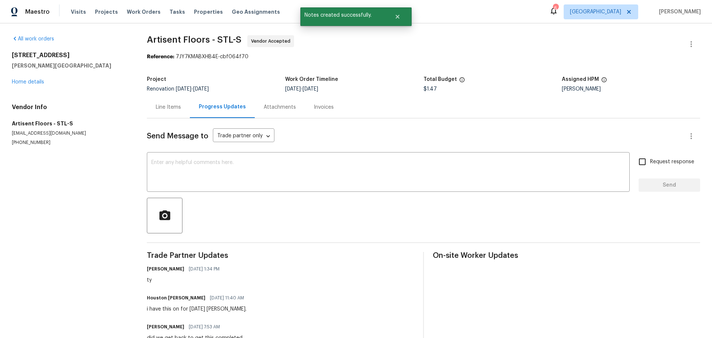
click at [167, 110] on div "Line Items" at bounding box center [168, 107] width 25 height 7
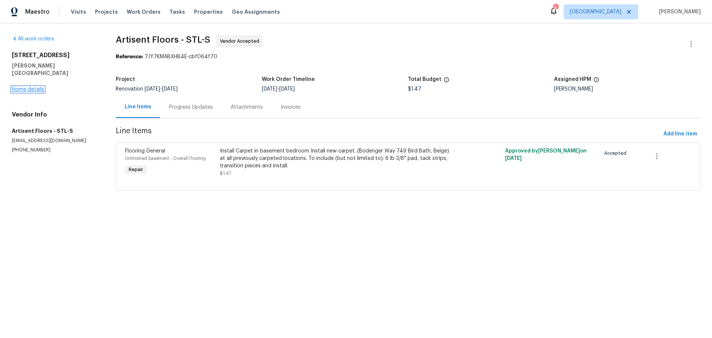
click at [42, 87] on link "Home details" at bounding box center [28, 89] width 32 height 5
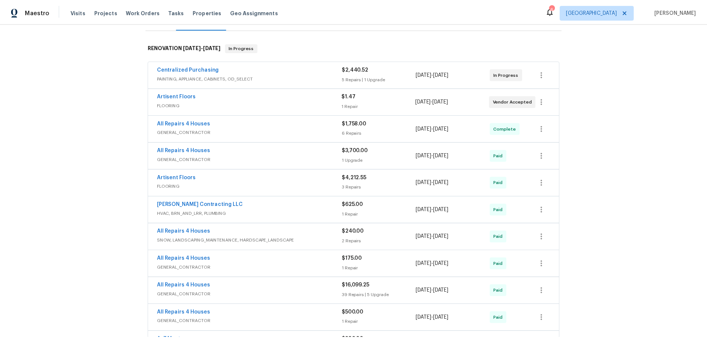
scroll to position [111, 0]
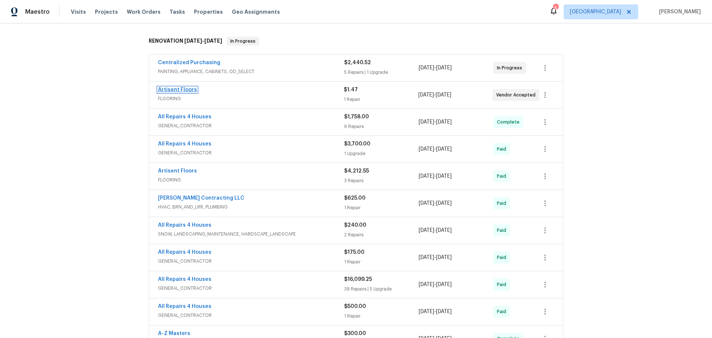
click at [173, 88] on link "Artisent Floors" at bounding box center [177, 89] width 39 height 5
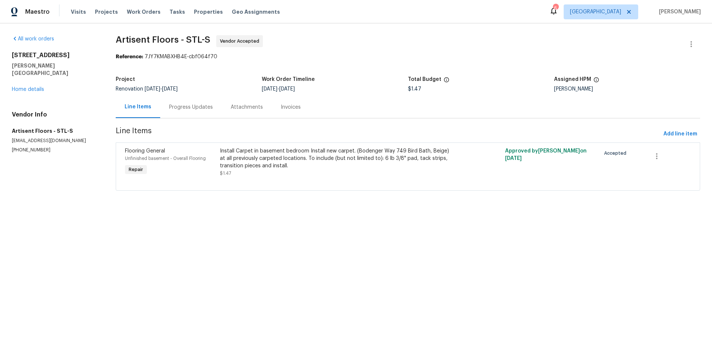
click at [188, 104] on div "Progress Updates" at bounding box center [191, 107] width 44 height 7
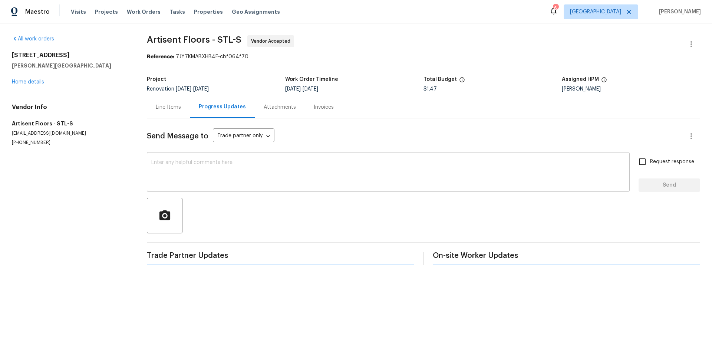
click at [183, 169] on textarea at bounding box center [388, 173] width 474 height 26
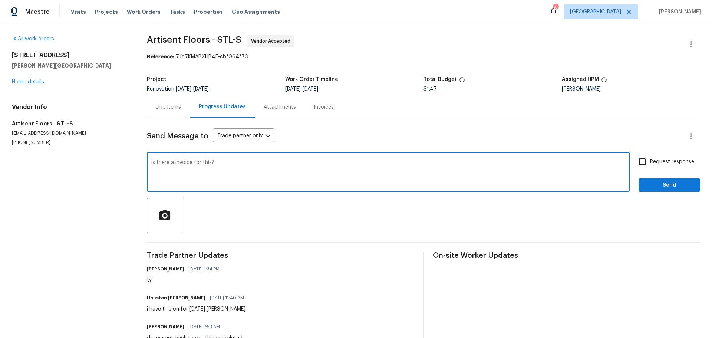
type textarea "is there a invoice for this?"
click at [671, 189] on span "Send" at bounding box center [670, 185] width 50 height 9
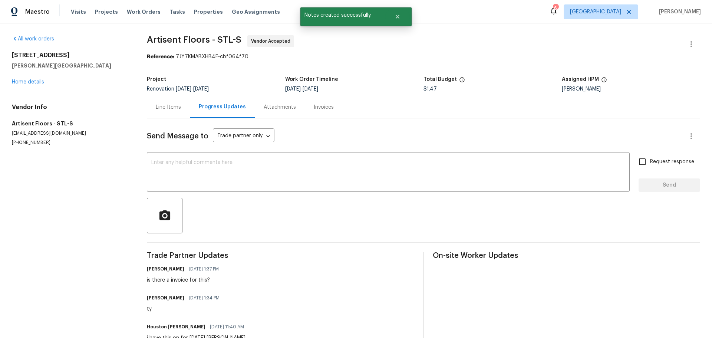
click at [35, 78] on div "[STREET_ADDRESS][PERSON_NAME] Home details" at bounding box center [70, 69] width 117 height 34
click at [34, 81] on link "Home details" at bounding box center [28, 81] width 32 height 5
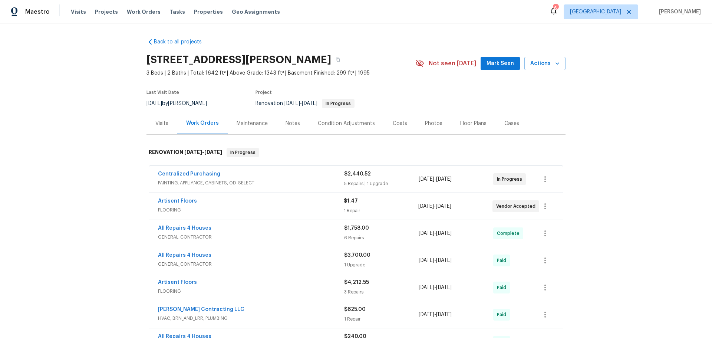
click at [497, 67] on span "Mark Seen" at bounding box center [500, 63] width 27 height 9
click at [289, 120] on div "Notes" at bounding box center [293, 123] width 14 height 7
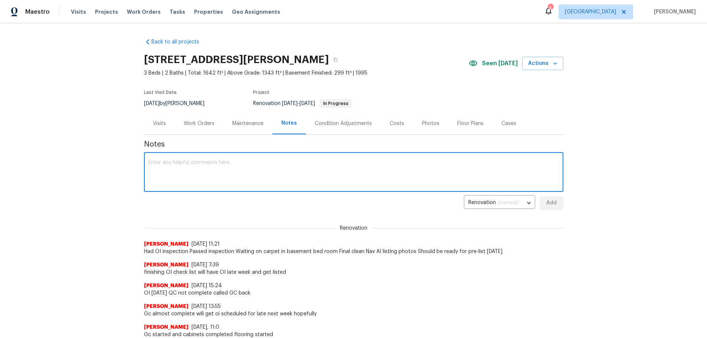
click at [243, 171] on textarea at bounding box center [353, 173] width 410 height 26
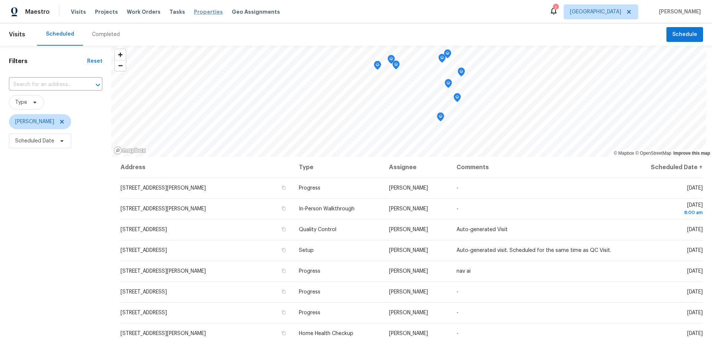
click at [205, 13] on span "Properties" at bounding box center [208, 11] width 29 height 7
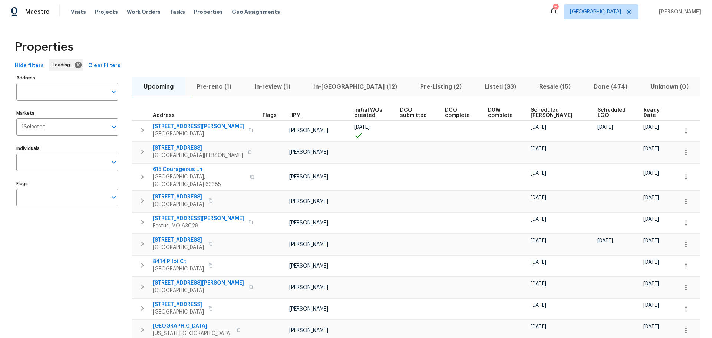
click at [413, 88] on span "Pre-Listing (2)" at bounding box center [441, 87] width 56 height 10
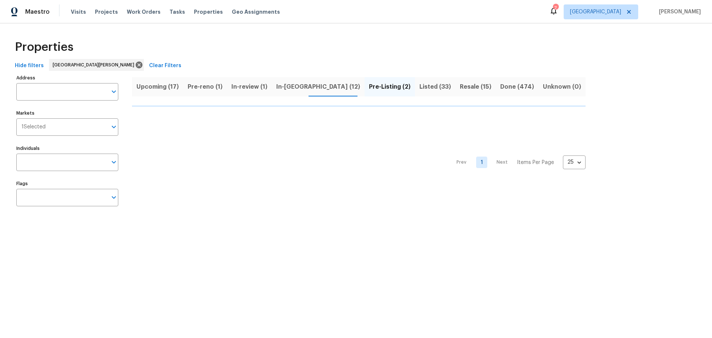
click at [460, 86] on span "Resale (15)" at bounding box center [476, 87] width 32 height 10
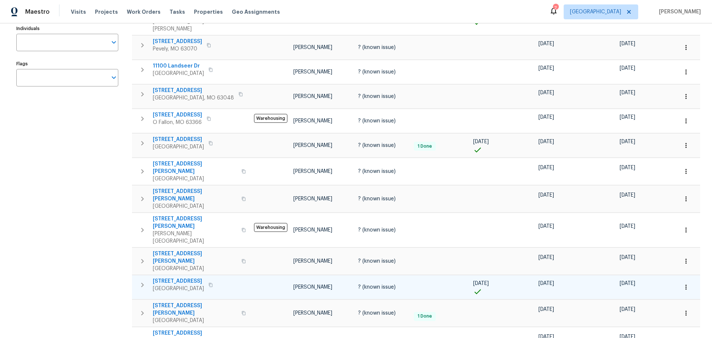
scroll to position [111, 0]
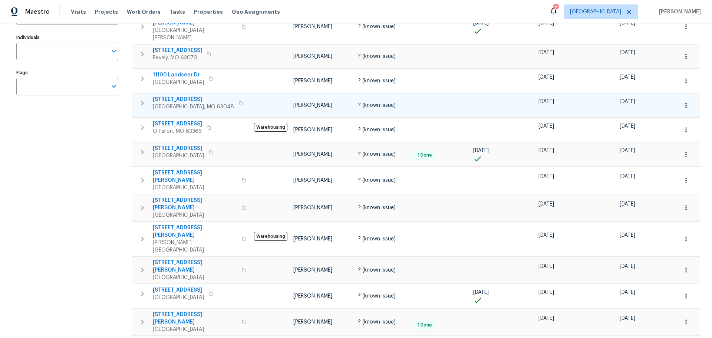
click at [181, 96] on span "[STREET_ADDRESS]" at bounding box center [193, 99] width 81 height 7
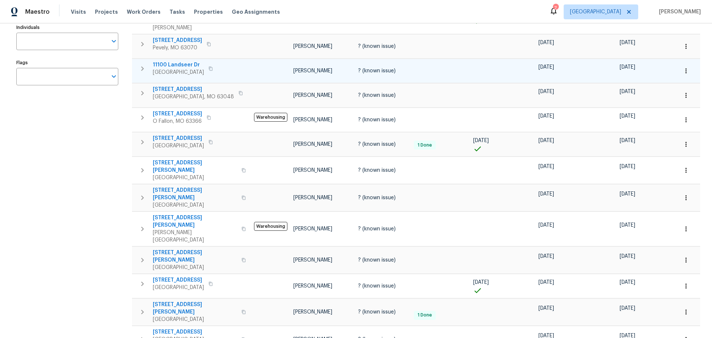
scroll to position [37, 0]
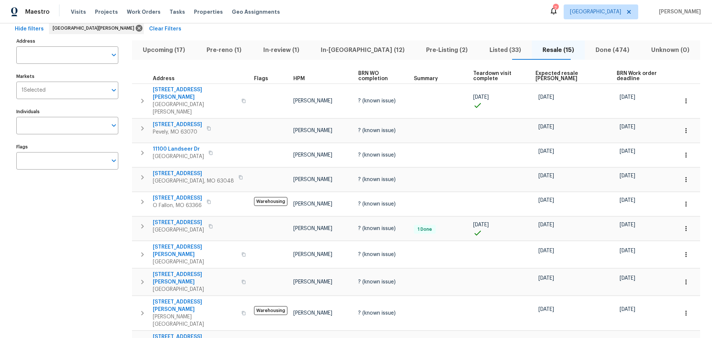
click at [357, 53] on span "In-[GEOGRAPHIC_DATA] (12)" at bounding box center [363, 50] width 96 height 10
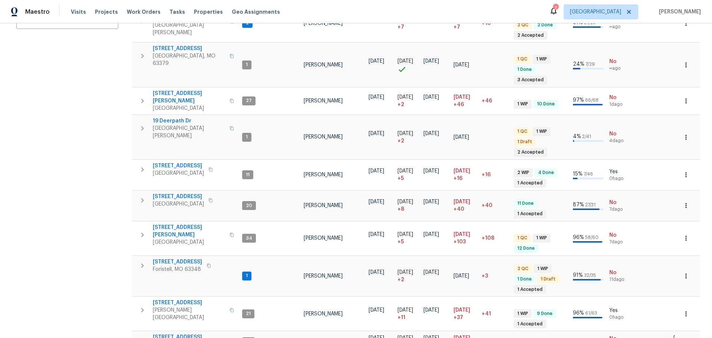
scroll to position [205, 0]
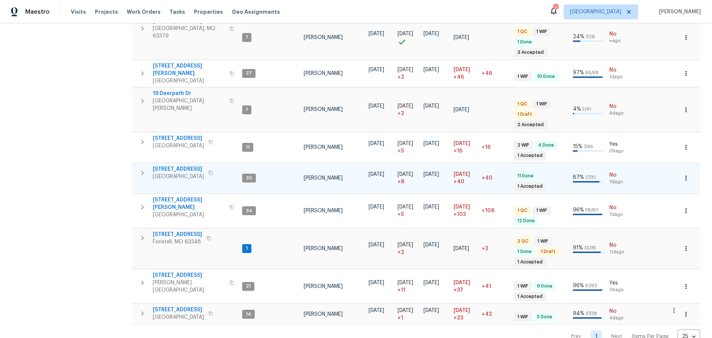
click at [191, 165] on span "[STREET_ADDRESS]" at bounding box center [178, 168] width 51 height 7
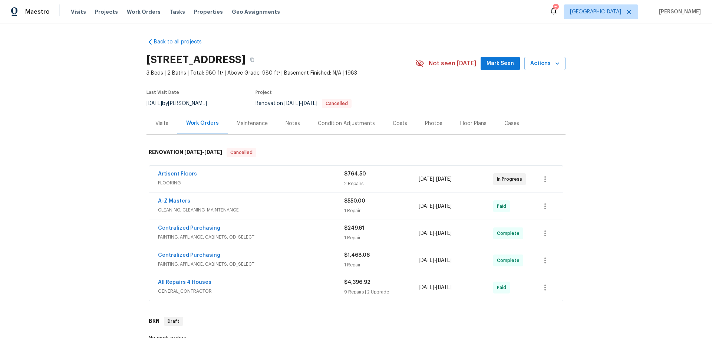
click at [393, 124] on div "Costs" at bounding box center [400, 123] width 14 height 7
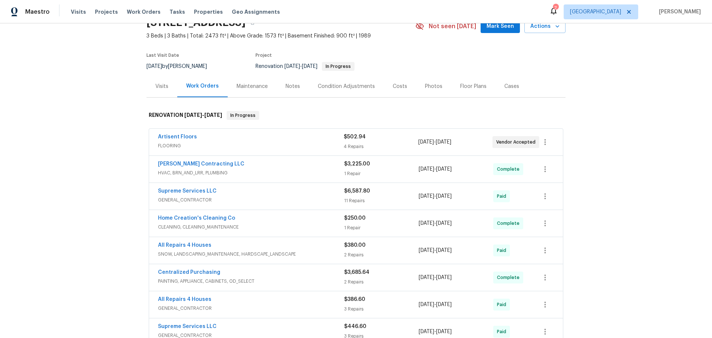
scroll to position [74, 0]
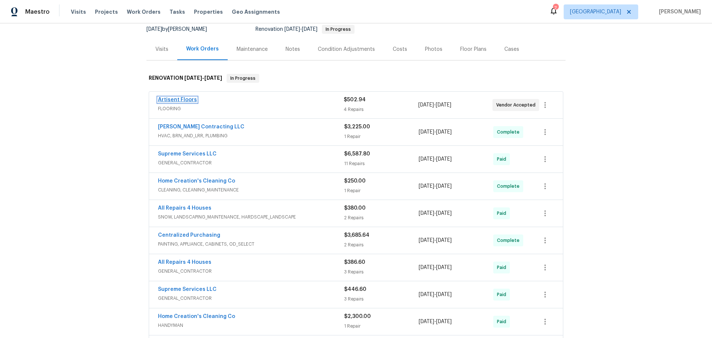
click at [183, 102] on link "Artisent Floors" at bounding box center [177, 99] width 39 height 5
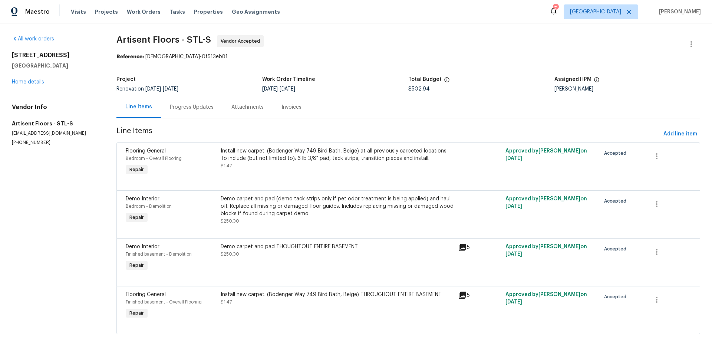
scroll to position [23, 0]
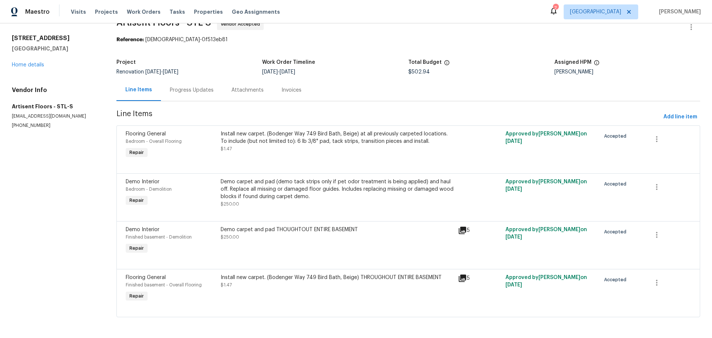
click at [206, 86] on div "Progress Updates" at bounding box center [192, 89] width 44 height 7
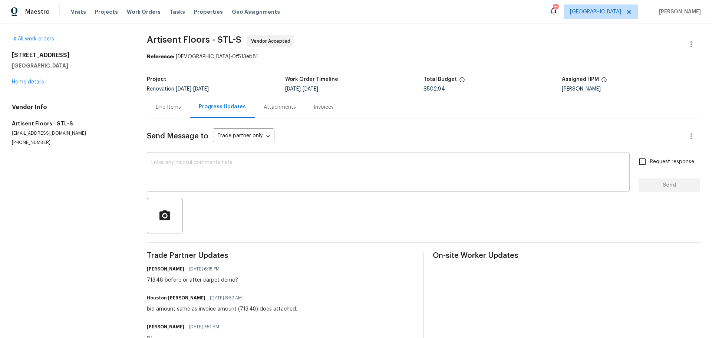
click at [265, 173] on textarea at bounding box center [388, 173] width 474 height 26
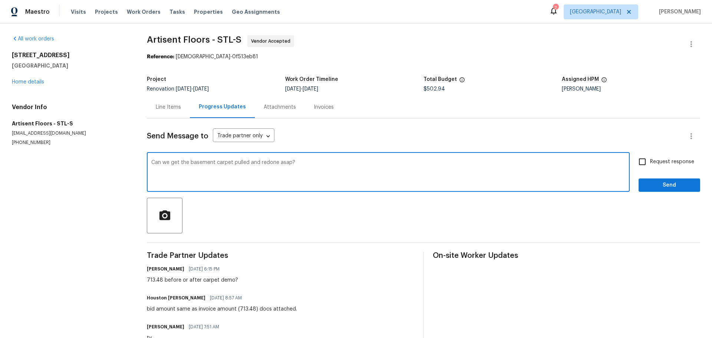
type textarea "Can we get the basement carpet pulled and redone asap?"
click at [637, 162] on input "Request response" at bounding box center [643, 162] width 16 height 16
checkbox input "true"
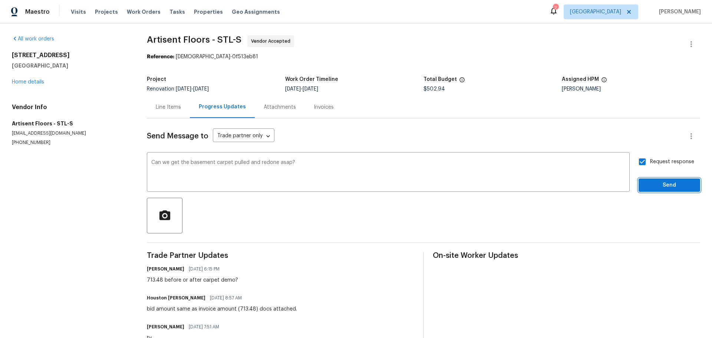
click at [644, 180] on button "Send" at bounding box center [670, 185] width 62 height 14
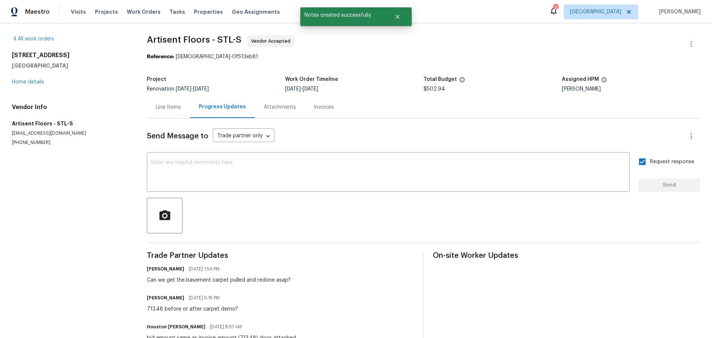
click at [14, 71] on div "[STREET_ADDRESS] Home details" at bounding box center [70, 69] width 117 height 34
click at [15, 81] on link "Home details" at bounding box center [28, 81] width 32 height 5
